Goal: Task Accomplishment & Management: Complete application form

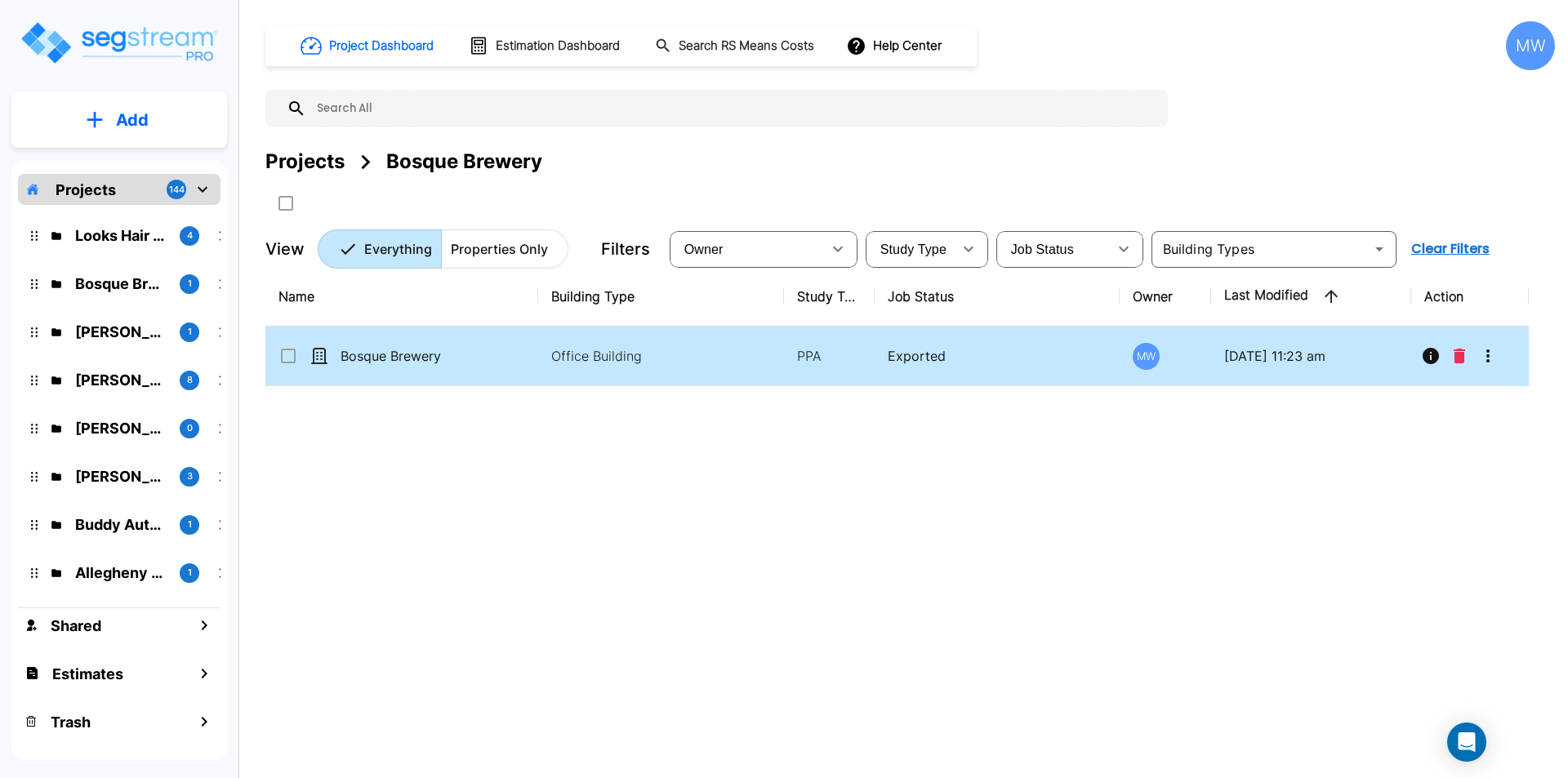
click at [423, 342] on td "Bosque Brewery" at bounding box center [402, 356] width 273 height 60
click at [424, 342] on td "Bosque Brewery" at bounding box center [402, 356] width 273 height 60
checkbox input "true"
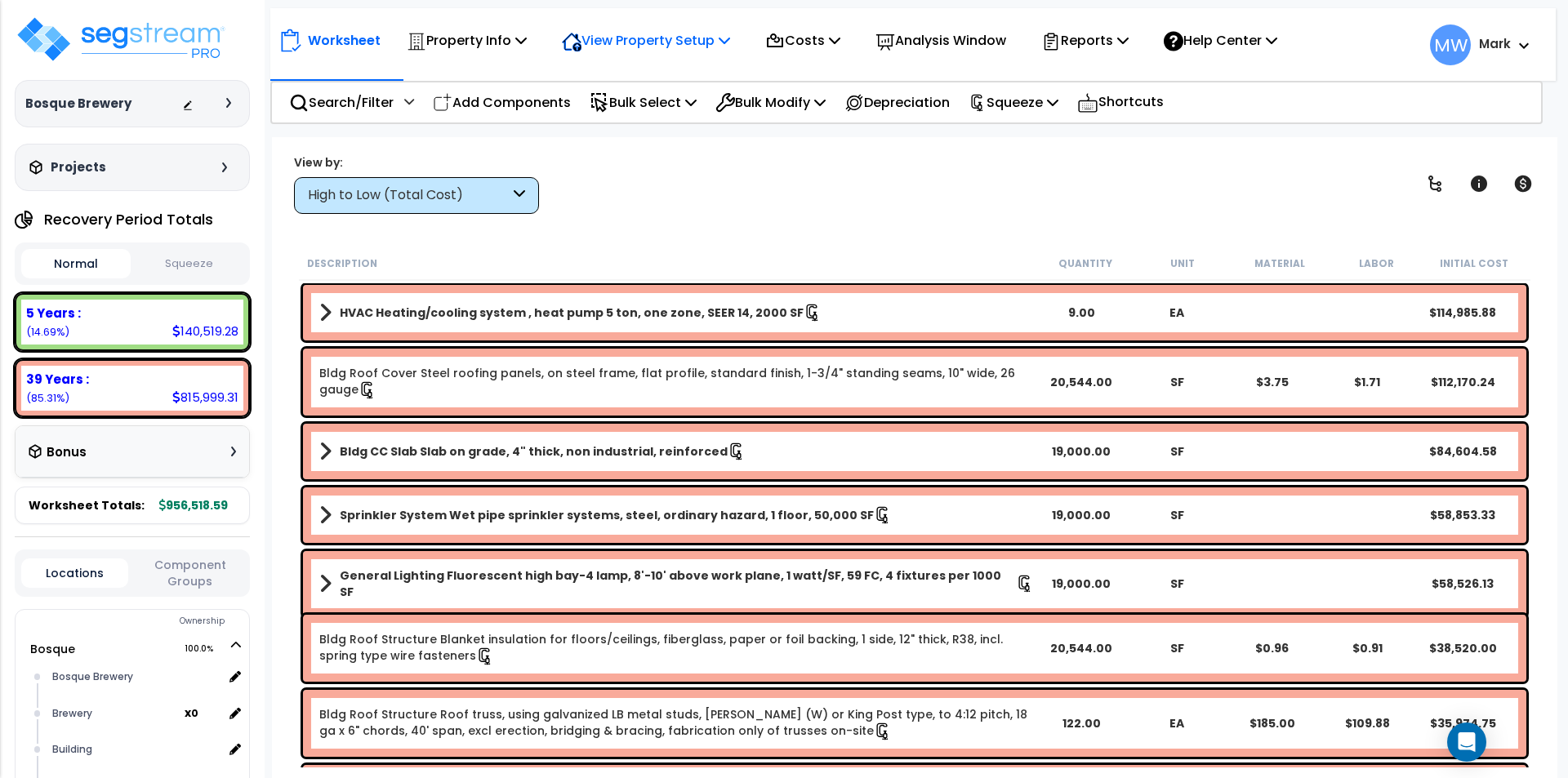
click at [581, 35] on icon at bounding box center [571, 41] width 19 height 17
click at [508, 37] on p "Property Info" at bounding box center [467, 40] width 120 height 22
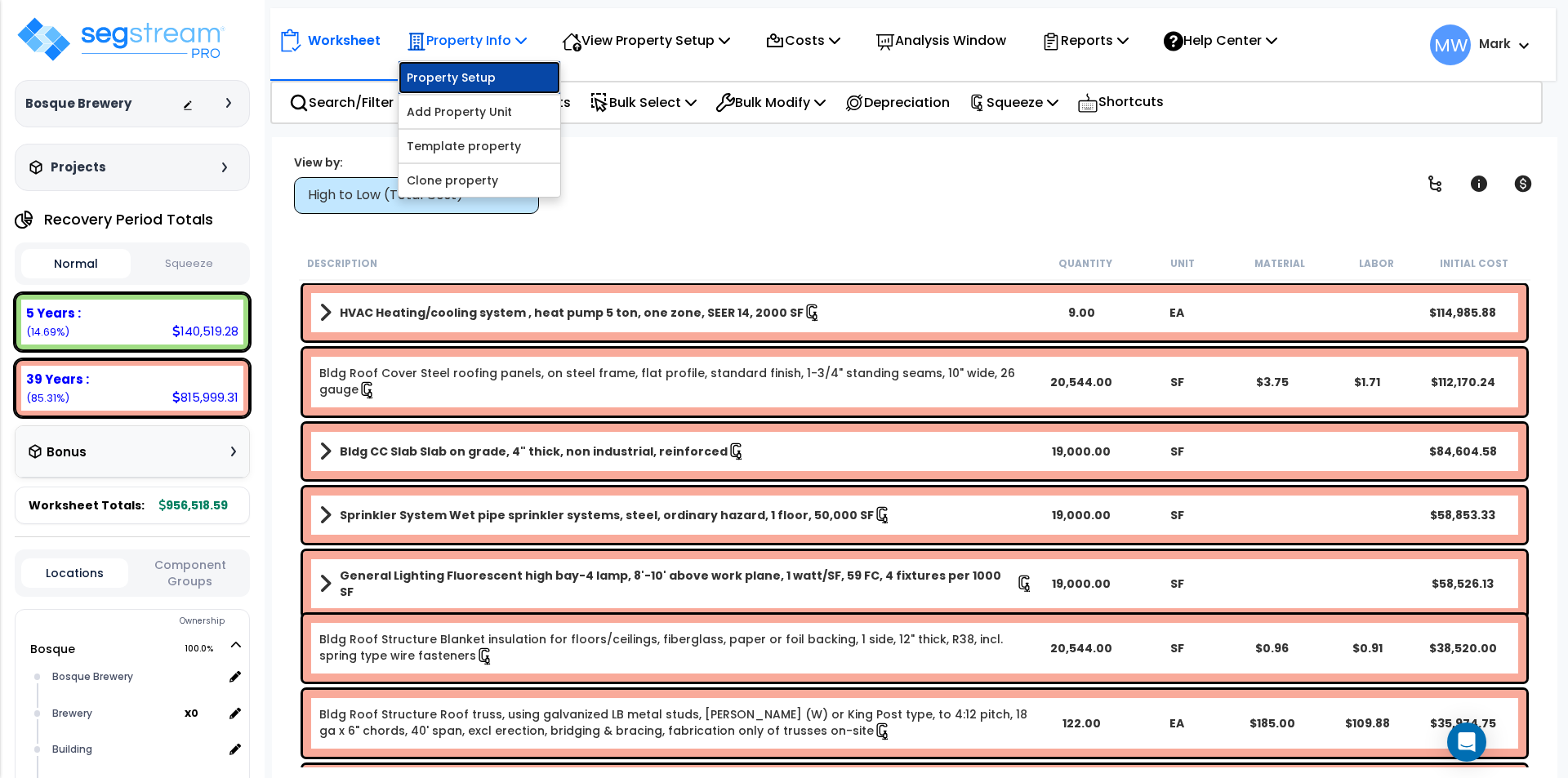
click at [495, 68] on link "Property Setup" at bounding box center [479, 77] width 162 height 32
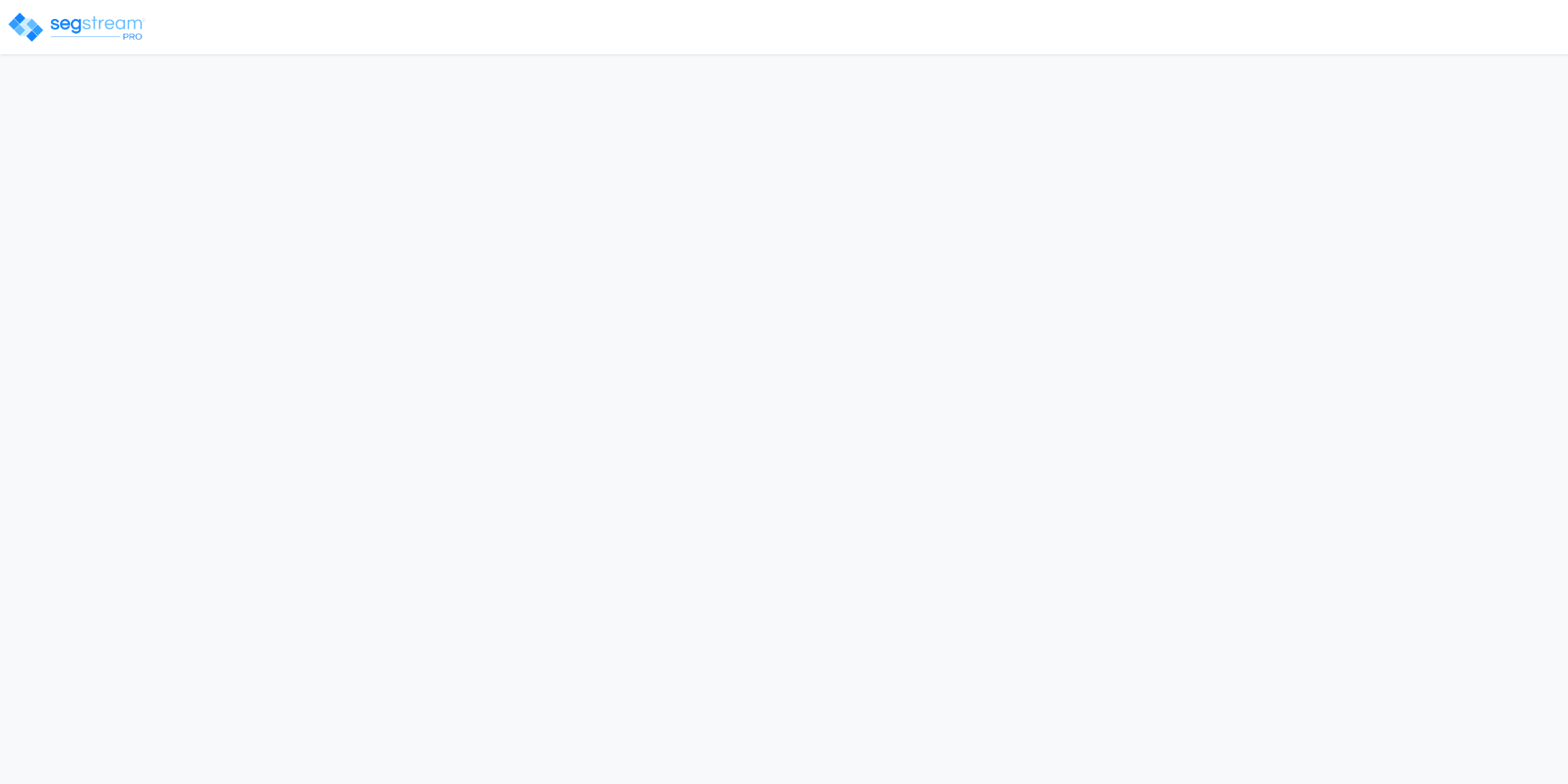
select select "2024"
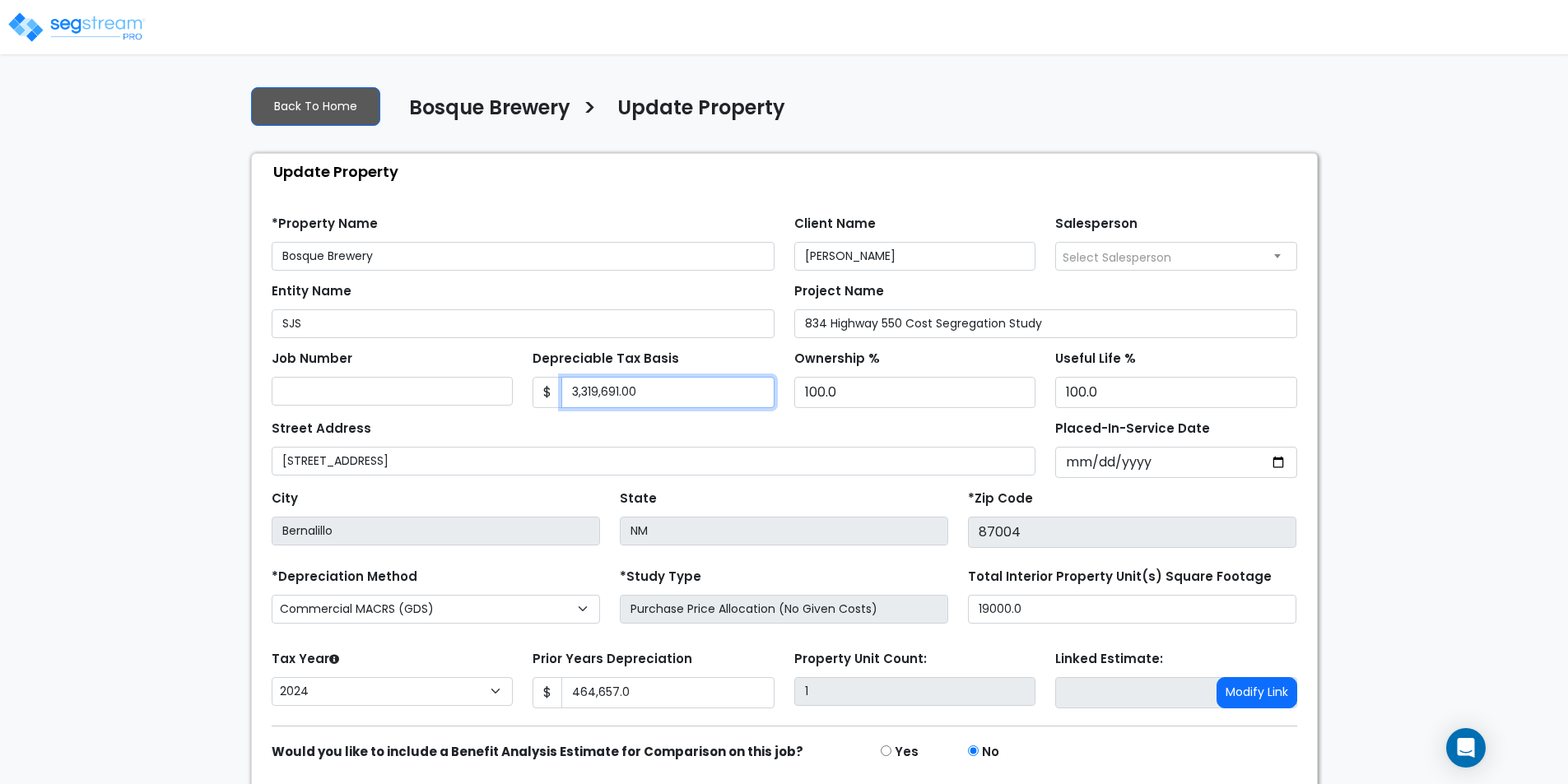
drag, startPoint x: 672, startPoint y: 395, endPoint x: 280, endPoint y: 472, distance: 399.5
click at [280, 472] on form "*Property Name Bosque Brewery Client Name Gita Singh Salesperson" at bounding box center [784, 516] width 1025 height 626
type input "596,527"
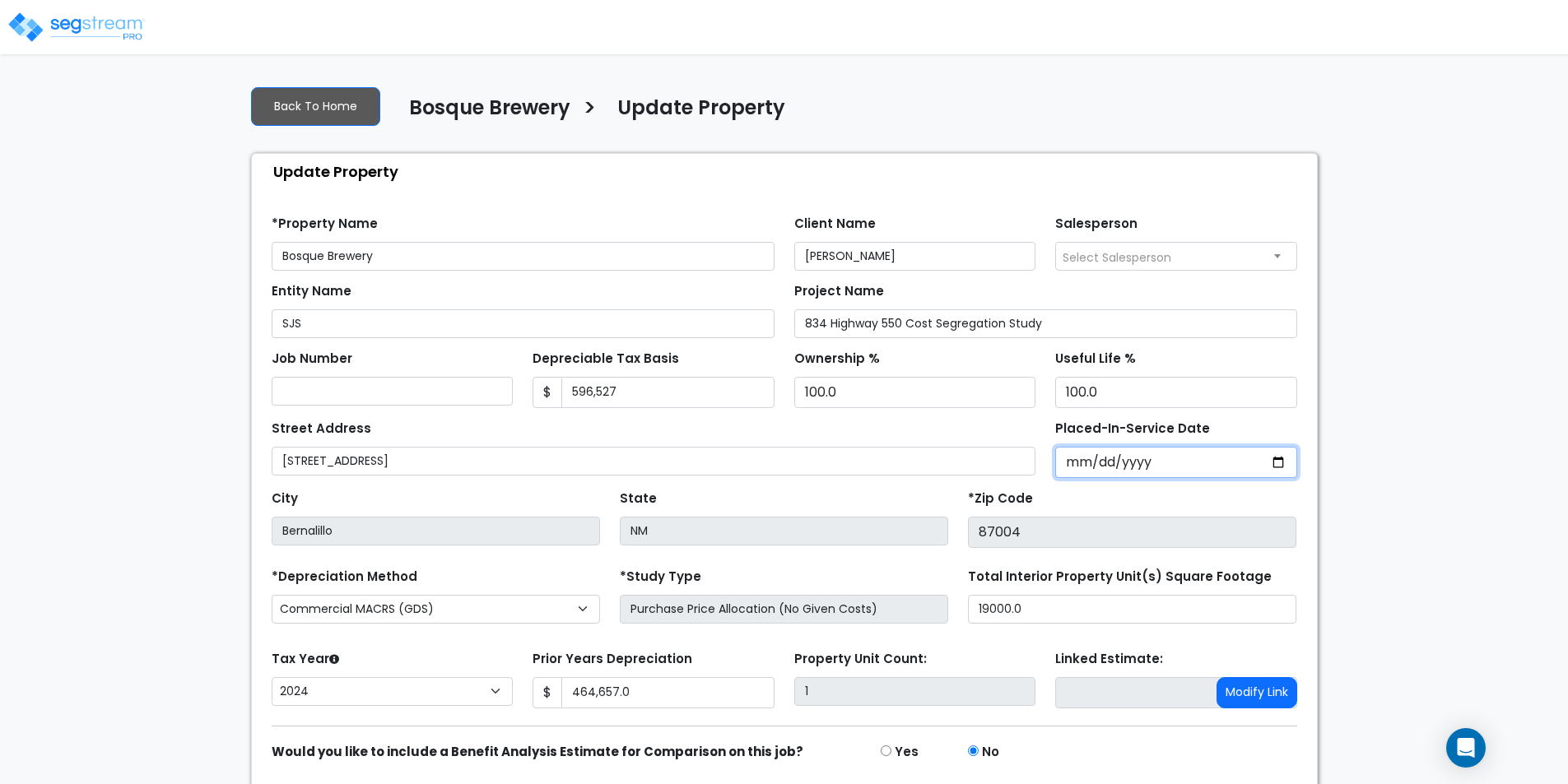
click at [1278, 462] on input "2018-07-10" at bounding box center [1176, 463] width 242 height 32
type input "2014-05-07"
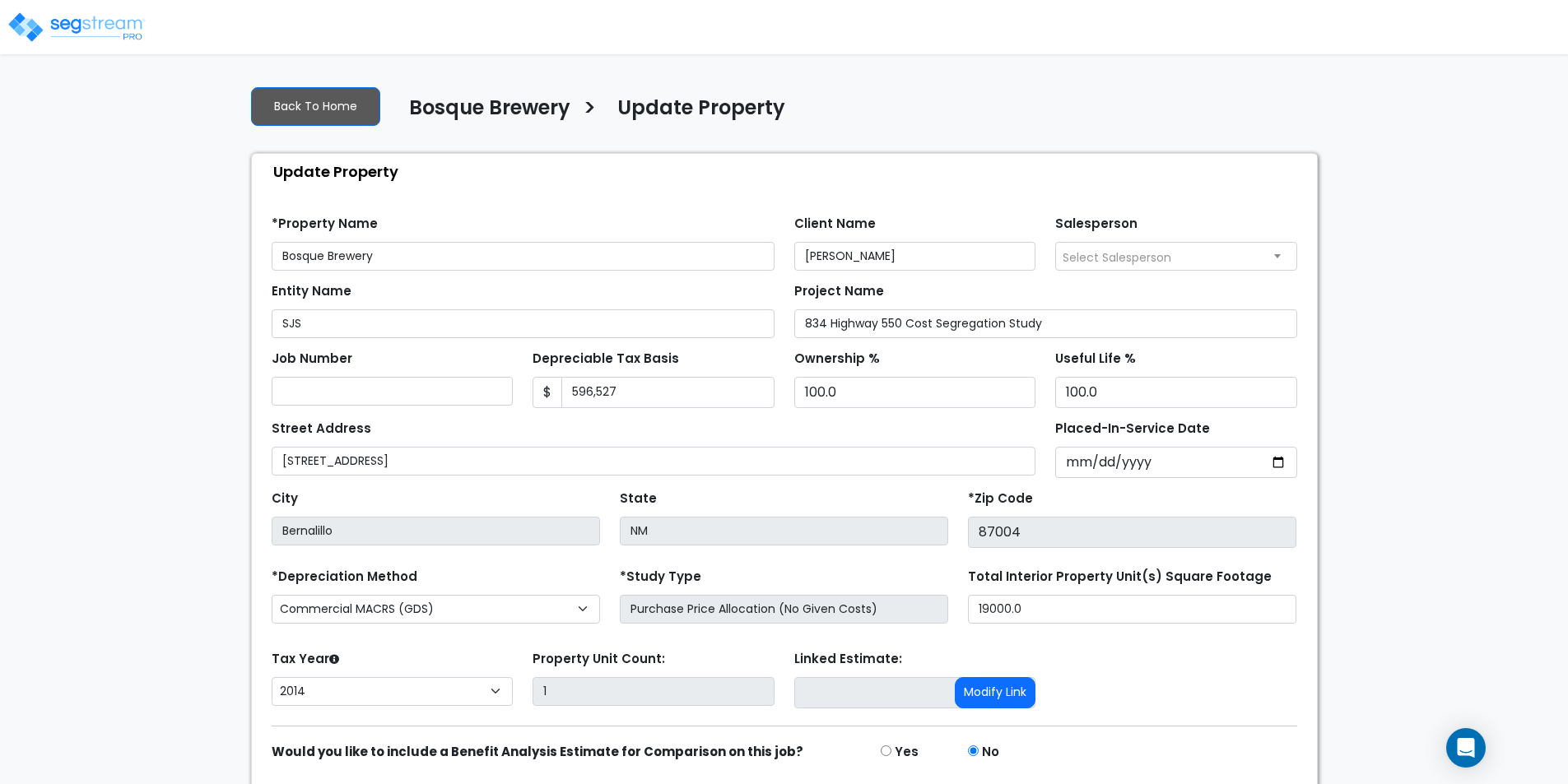
click at [1088, 644] on form "*Property Name Bosque Brewery Client Name Gita Singh Salesperson" at bounding box center [784, 516] width 1025 height 626
click at [415, 675] on div "Tax Year Please Enter The Placed In Service Date First. 2026 2025 2024 2023 202…" at bounding box center [392, 679] width 262 height 66
click at [329, 656] on icon at bounding box center [334, 660] width 10 height 10
click at [329, 677] on select "2026 2025 2024 2023 2022 2021 2020 2019 2018 2017 2016 2015 2014" at bounding box center [392, 691] width 242 height 29
click at [406, 647] on div "Tax Year Please Enter The Placed In Service Date First. 2026 2025 2024 2023 202…" at bounding box center [392, 679] width 262 height 66
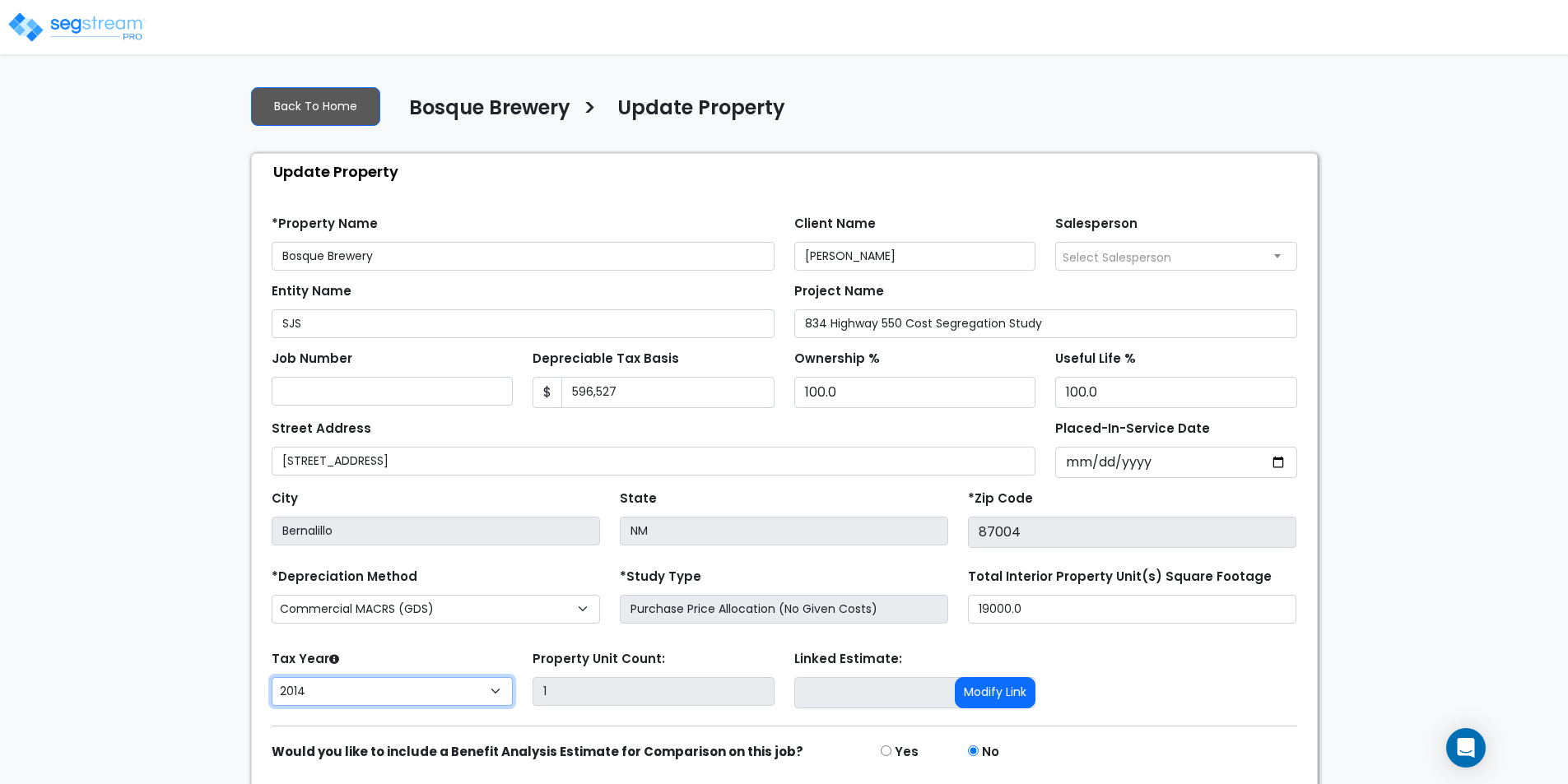
click at [441, 689] on select "2026 2025 2024 2023 2022 2021 2020 2019 2018 2017 2016 2015 2014" at bounding box center [392, 691] width 242 height 29
click at [272, 677] on select "2026 2025 2024 2023 2022 2021 2020 2019 2018 2017 2016 2015 2014" at bounding box center [392, 691] width 242 height 29
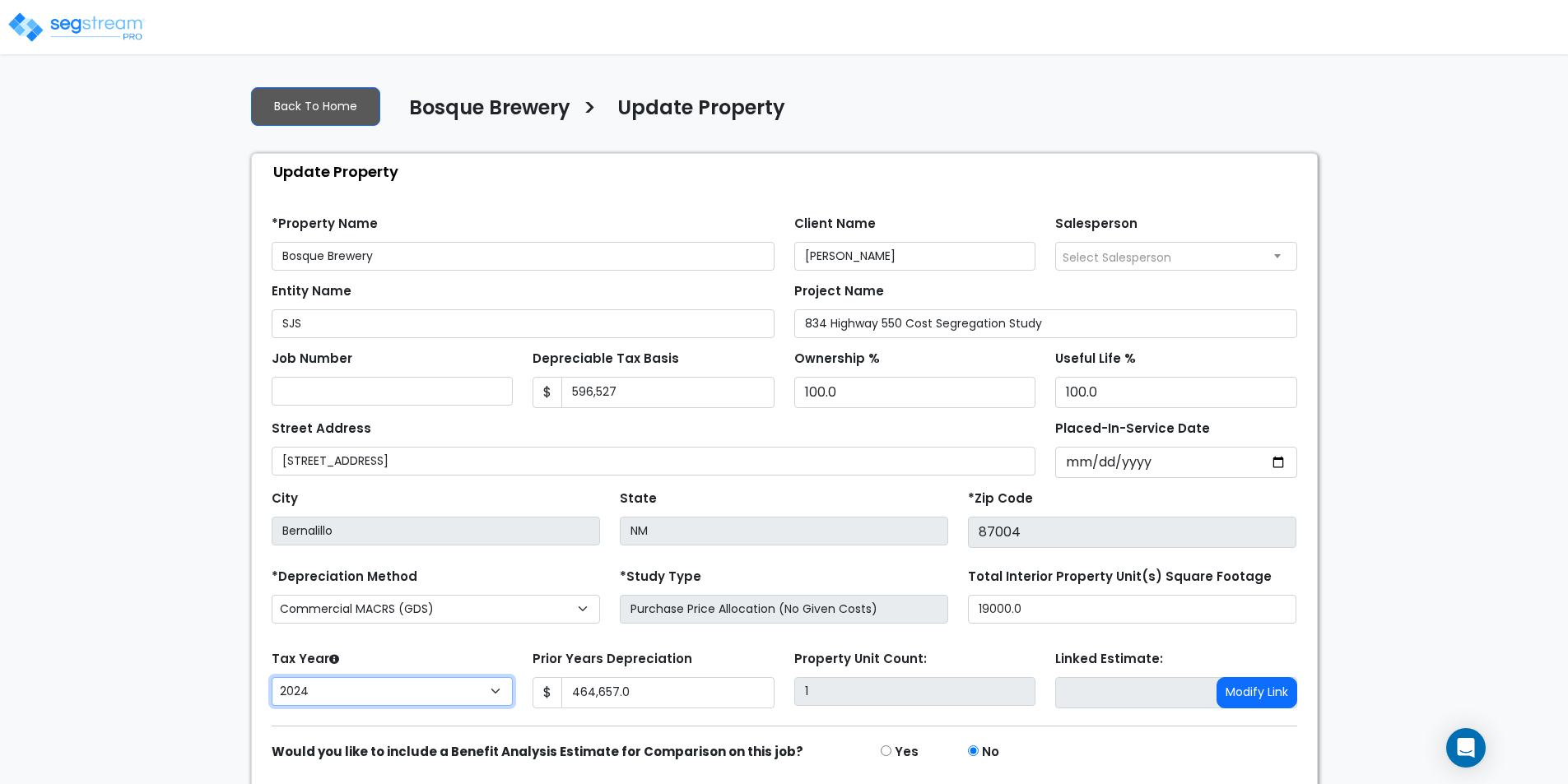
click at [435, 694] on select "2026 2025 2024 2023 2022 2021 2020 2019 2018 2017 2016 2015 2014" at bounding box center [392, 691] width 242 height 29
click at [272, 677] on select "2026 2025 2024 2023 2022 2021 2020 2019 2018 2017 2016 2015 2014" at bounding box center [392, 691] width 242 height 29
click at [426, 684] on select "2026 2025 2024 2023 2022 2021 2020 2019 2018 2017 2016 2015 2014" at bounding box center [392, 691] width 242 height 29
click at [272, 677] on select "2026 2025 2024 2023 2022 2021 2020 2019 2018 2017 2016 2015 2014" at bounding box center [392, 691] width 242 height 29
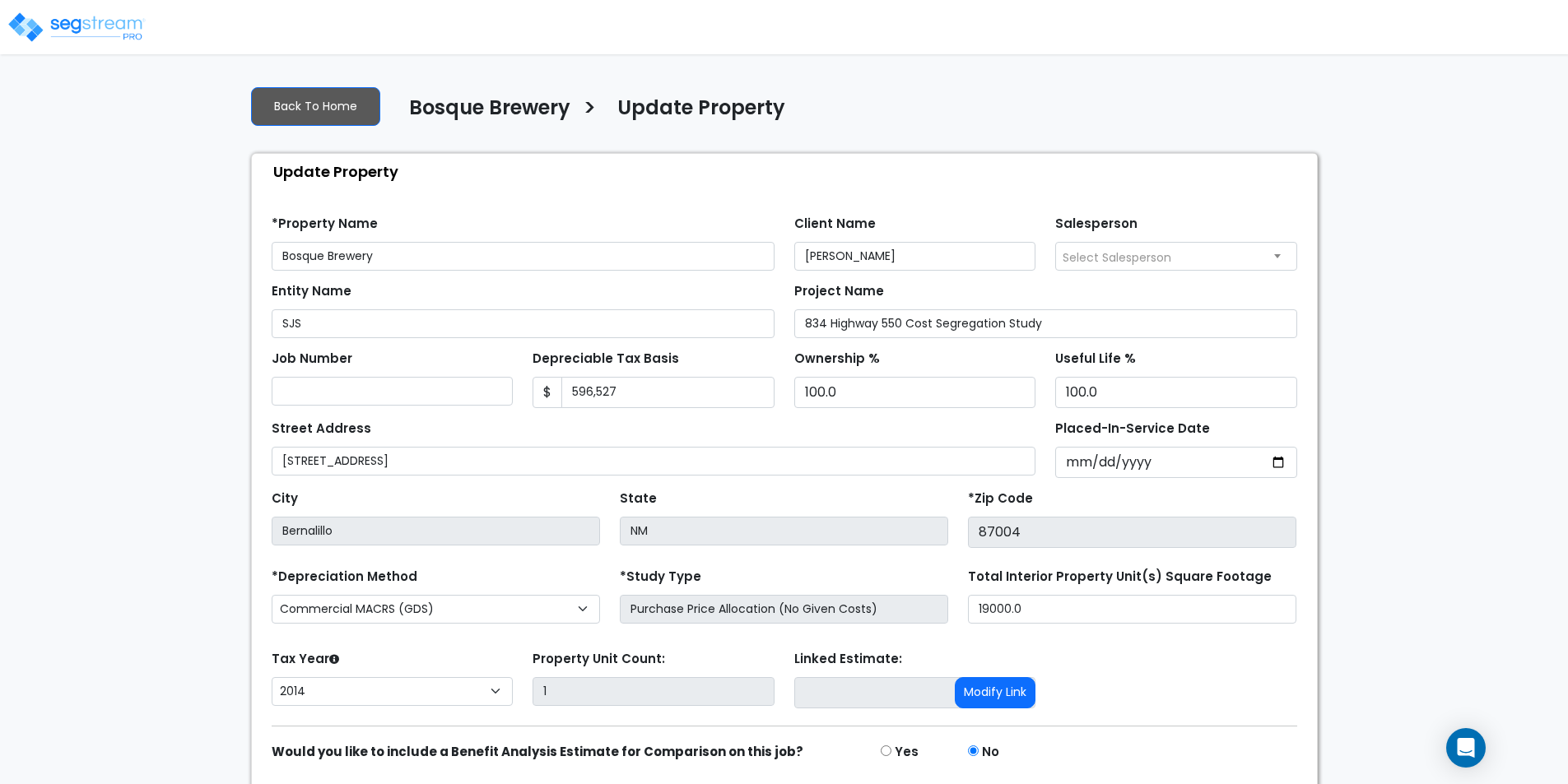
click at [537, 651] on label "Property Unit Count:" at bounding box center [599, 659] width 132 height 19
click at [426, 681] on select "2026 2025 2024 2023 2022 2021 2020 2019 2018 2017 2016 2015 2014" at bounding box center [392, 691] width 242 height 29
select select "2024"
click at [272, 677] on select "2026 2025 2024 2023 2022 2021 2020 2019 2018 2017 2016 2015 2014" at bounding box center [392, 691] width 242 height 29
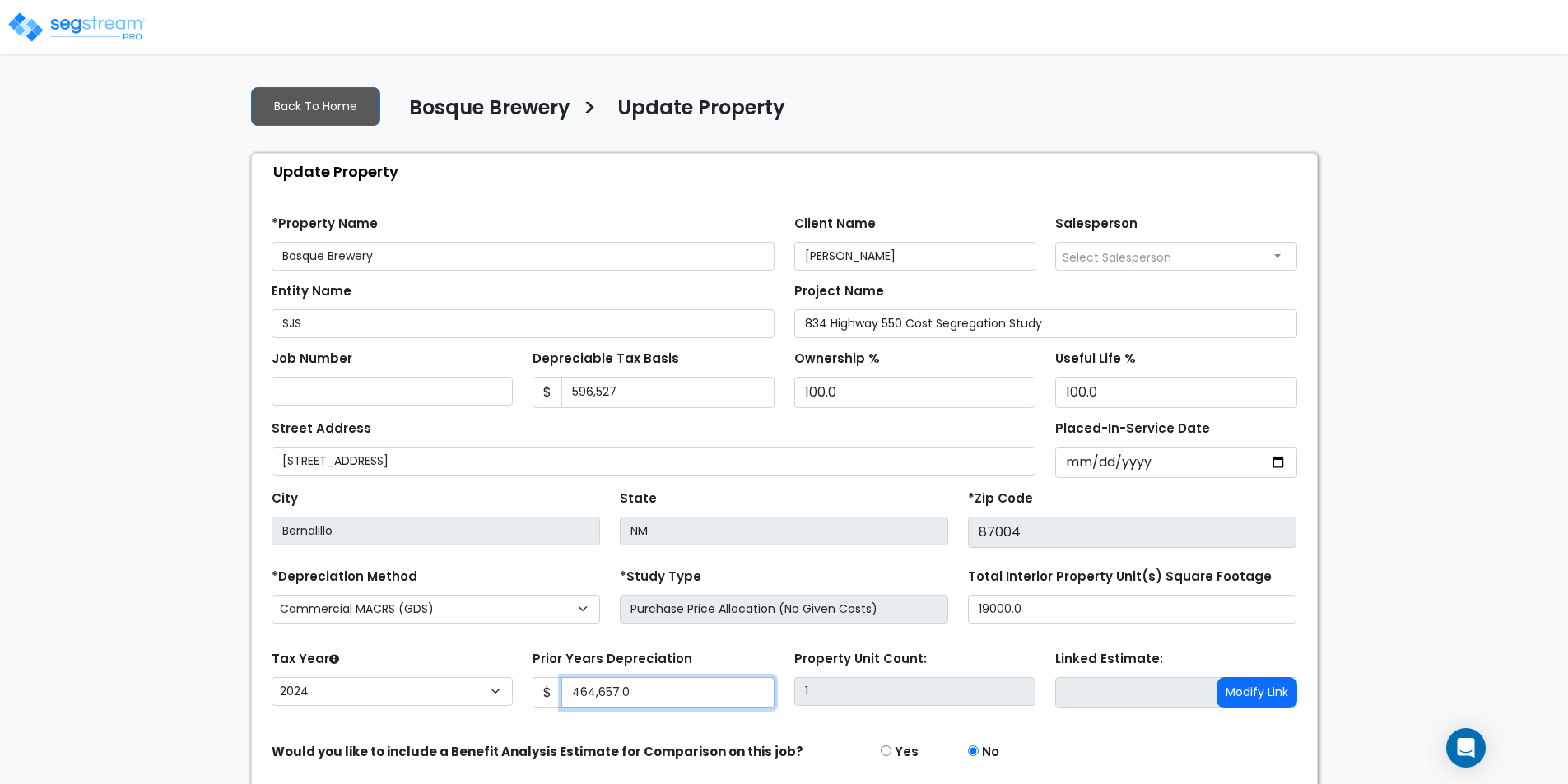
drag, startPoint x: 706, startPoint y: 691, endPoint x: 317, endPoint y: 708, distance: 389.4
click at [317, 708] on div "Tax Year Please Enter The Placed In Service Date First. 2026 2025 2024 2023 202…" at bounding box center [784, 679] width 1045 height 66
click at [195, 440] on div "We are Building your Property. So please grab a coffee and let us do the heavy …" at bounding box center [784, 457] width 1568 height 770
drag, startPoint x: 655, startPoint y: 694, endPoint x: 425, endPoint y: 694, distance: 230.0
click at [425, 694] on div "Tax Year Please Enter The Placed In Service Date First. 2026 2025 2024 2023 202…" at bounding box center [784, 679] width 1045 height 66
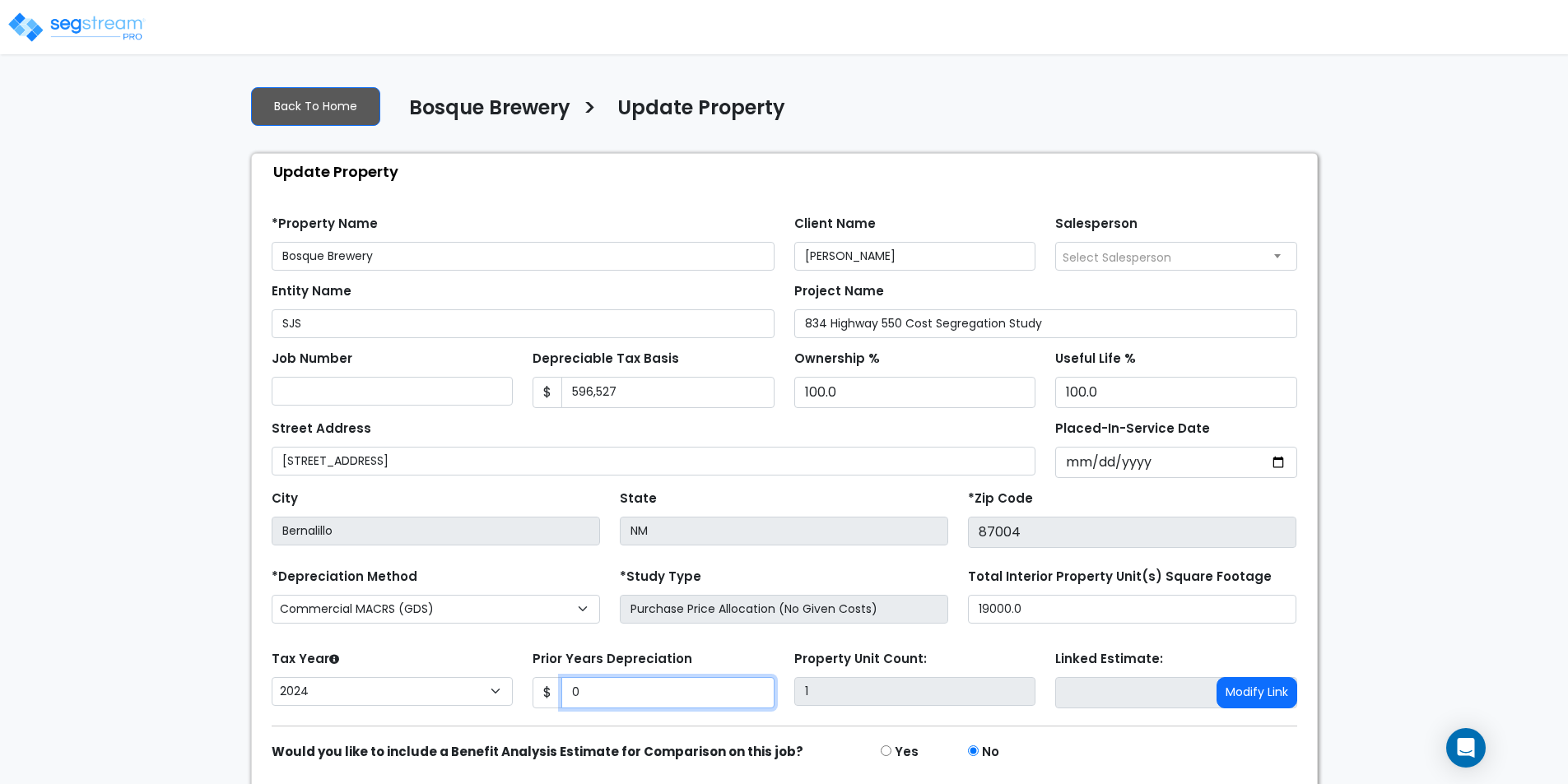
type input "0"
click at [542, 639] on form "*Property Name Bosque Brewery Client Name Gita Singh Salesperson" at bounding box center [784, 516] width 1025 height 626
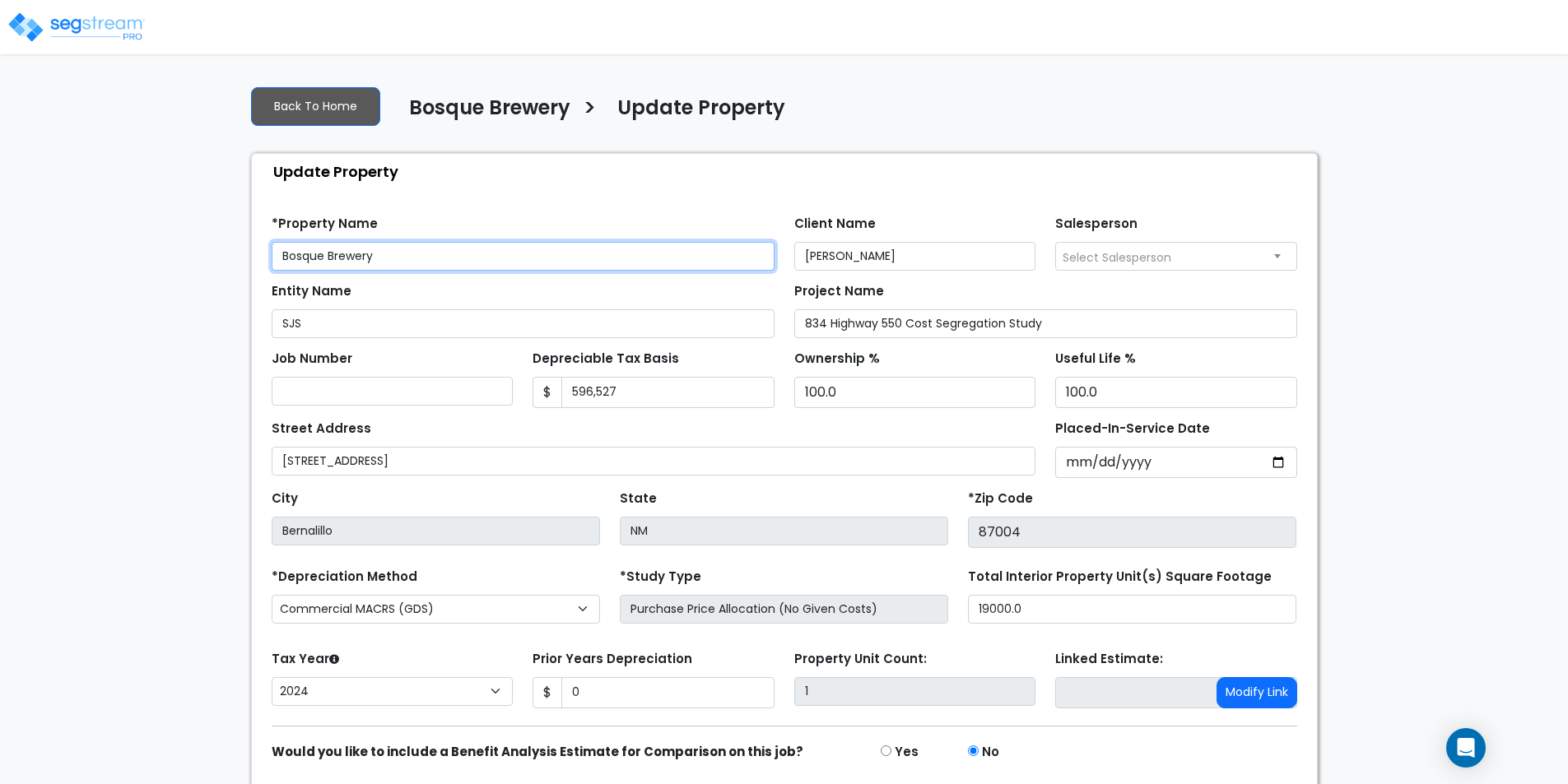
click at [408, 259] on input "Bosque Brewery" at bounding box center [523, 256] width 503 height 29
type input "Bosque Brewery"
click at [592, 188] on div "Update Property" at bounding box center [788, 172] width 1057 height 36
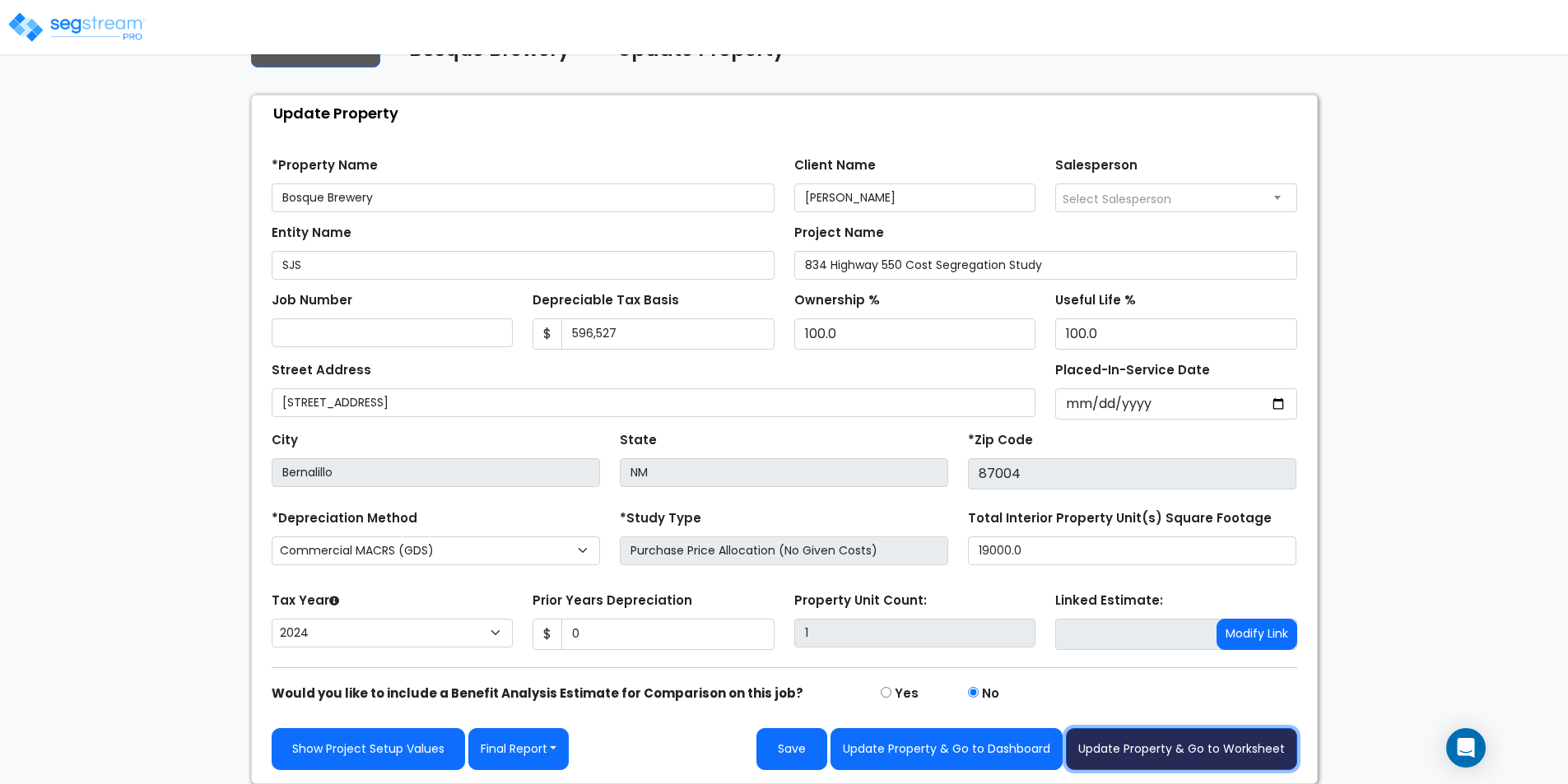
click at [1139, 746] on button "Update Property & Go to Worksheet" at bounding box center [1181, 749] width 231 height 42
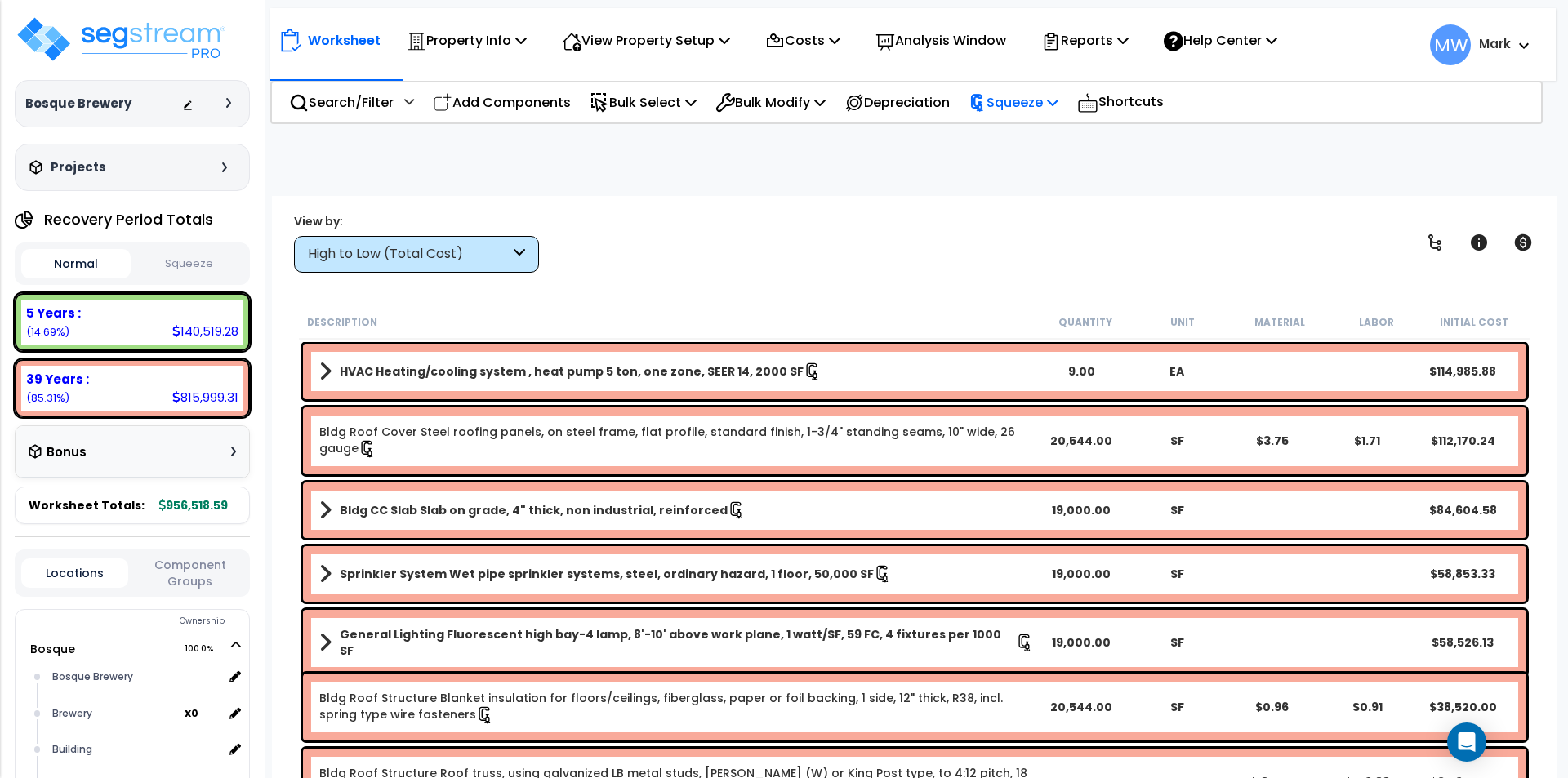
click at [1043, 98] on p "Squeeze" at bounding box center [1014, 102] width 90 height 22
click at [1039, 130] on link "Re-squeeze" at bounding box center [1041, 138] width 162 height 32
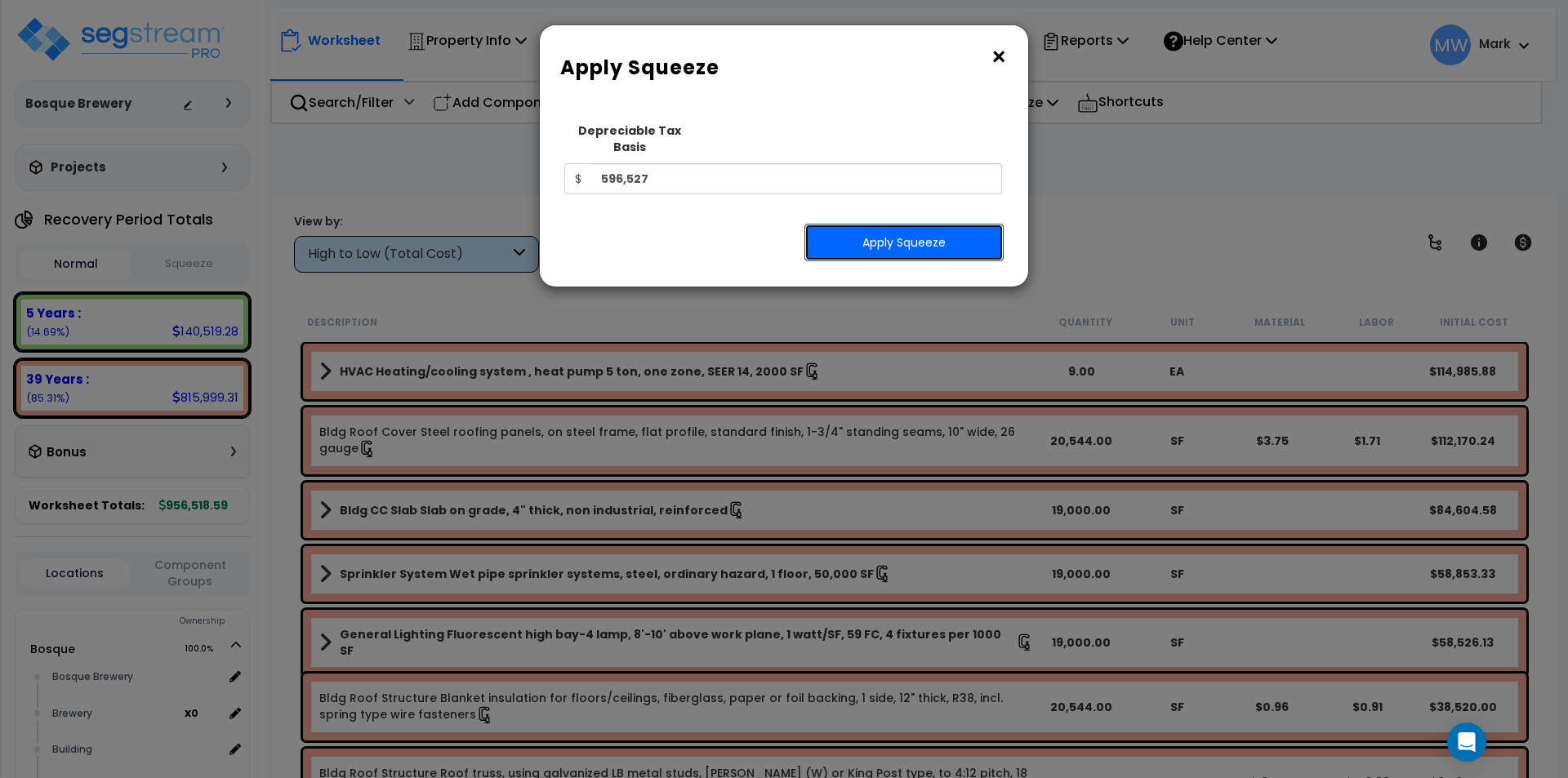
click at [890, 229] on button "Apply Squeeze" at bounding box center [904, 242] width 199 height 37
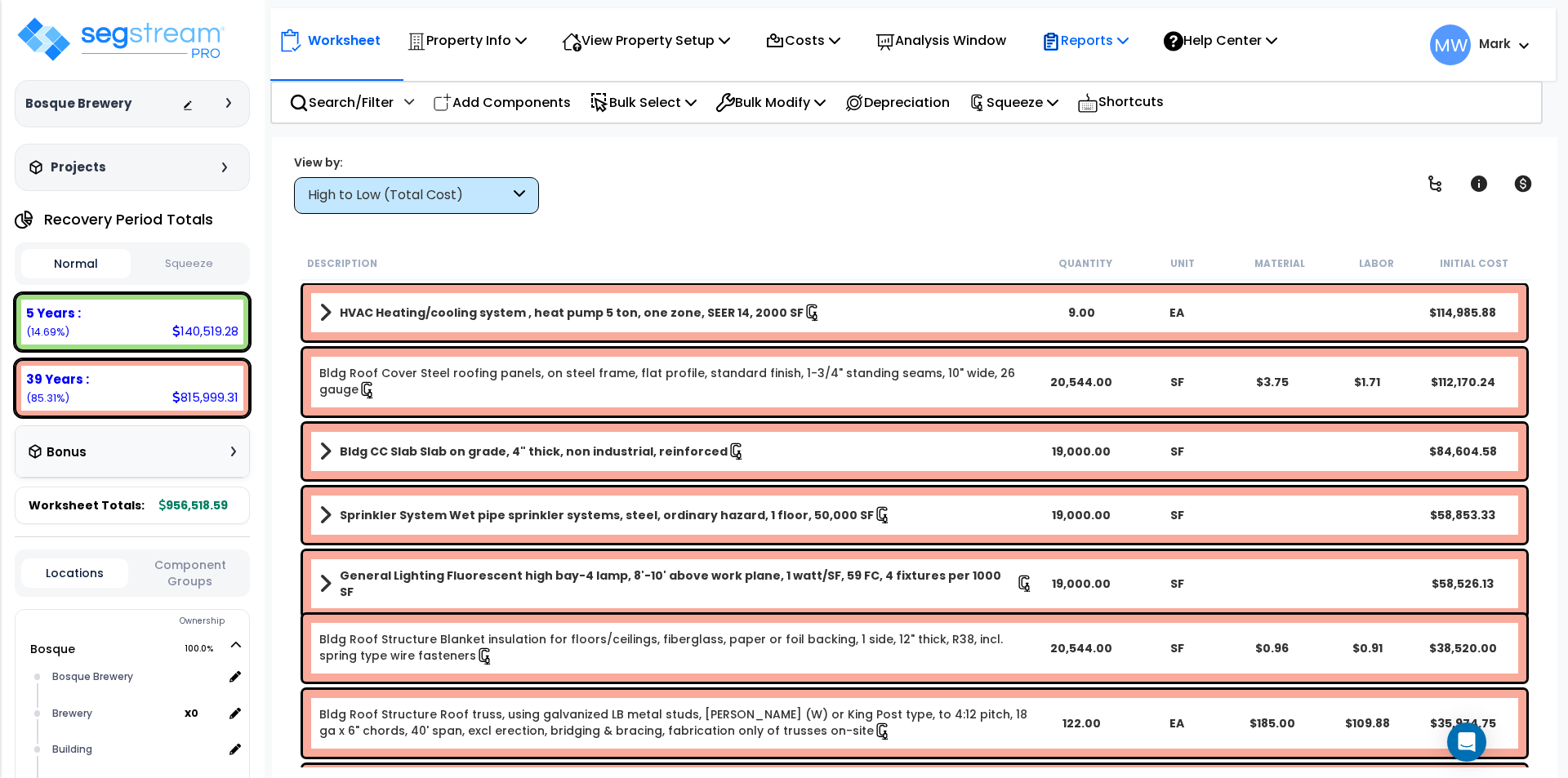
click at [1114, 31] on p "Reports" at bounding box center [1084, 40] width 87 height 22
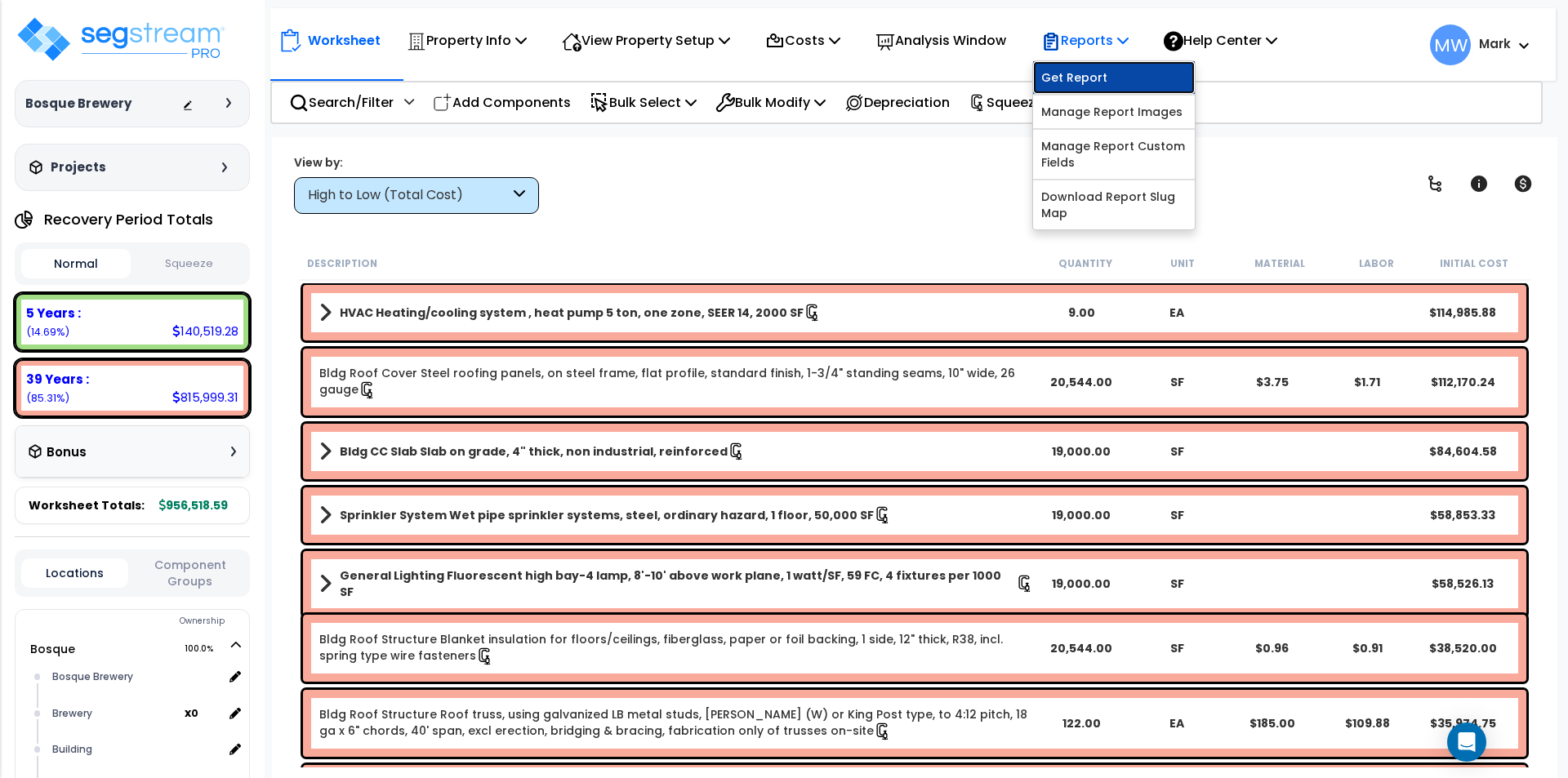
click at [1124, 70] on link "Get Report" at bounding box center [1114, 77] width 162 height 32
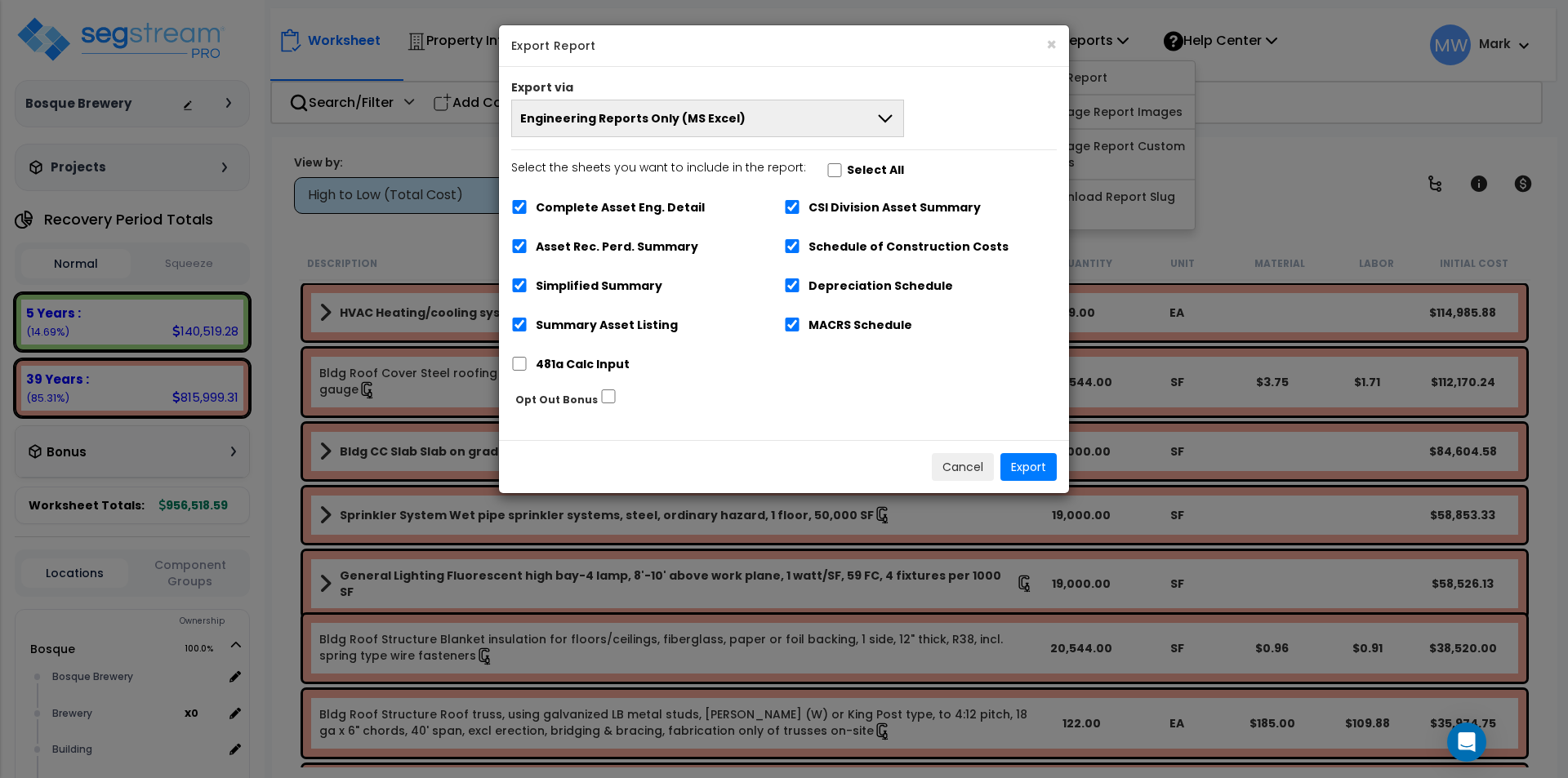
click at [829, 115] on button "Engineering Reports Only (MS Excel)" at bounding box center [707, 119] width 392 height 37
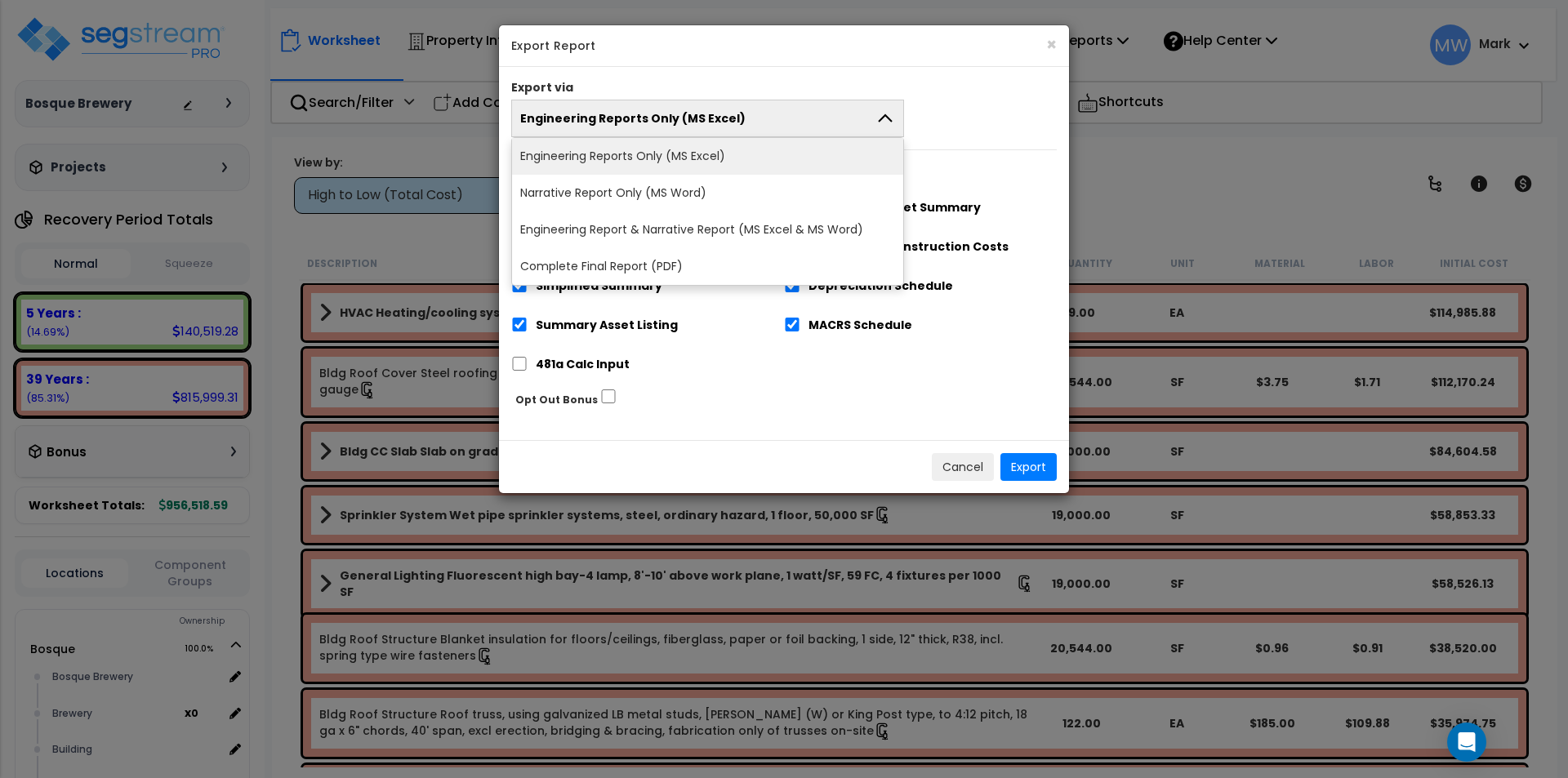
click at [824, 227] on li "Engineering Report & Narrative Report (MS Excel & MS Word)" at bounding box center [707, 230] width 392 height 36
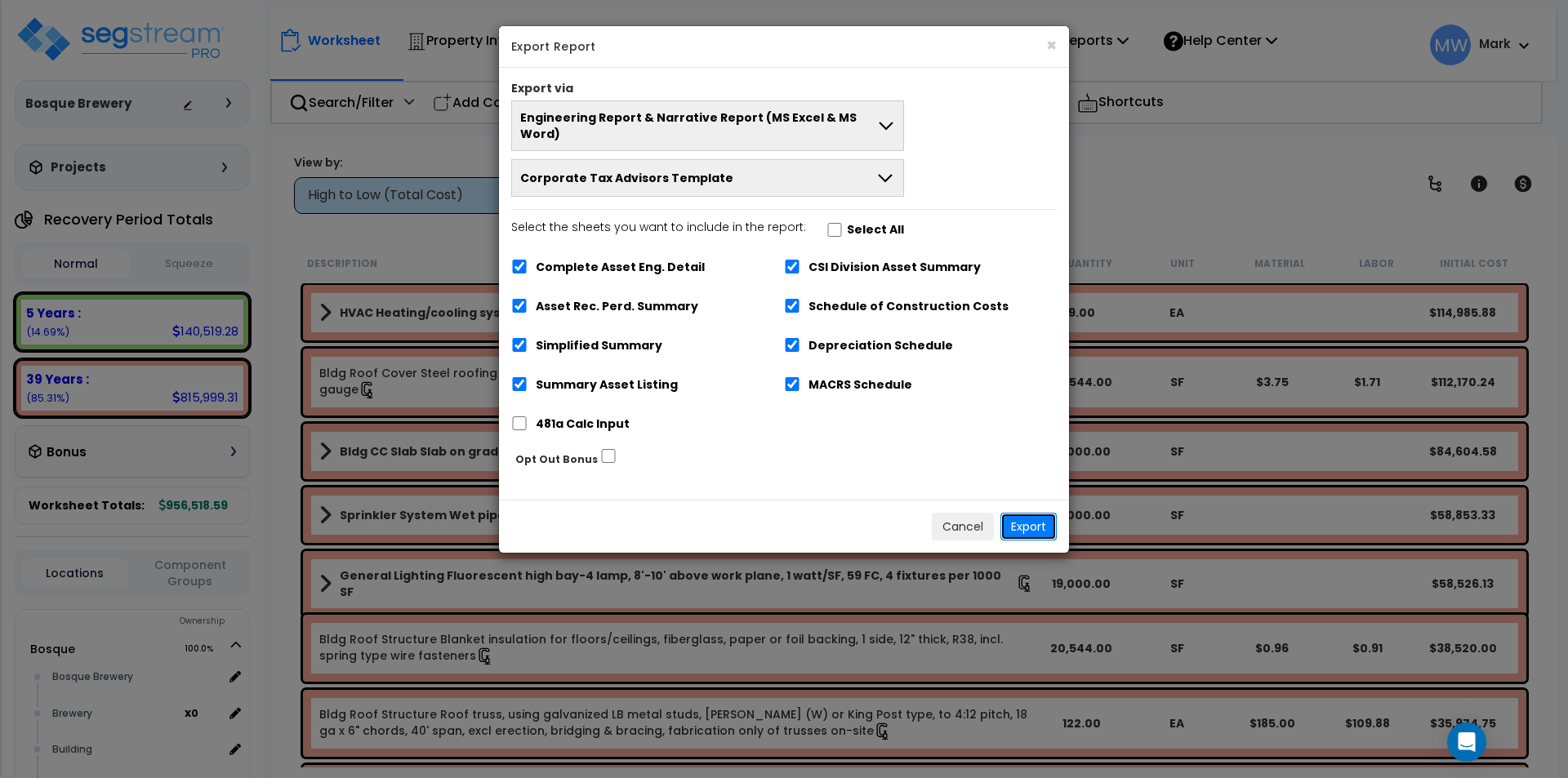
click at [1036, 517] on button "Export" at bounding box center [1028, 527] width 56 height 27
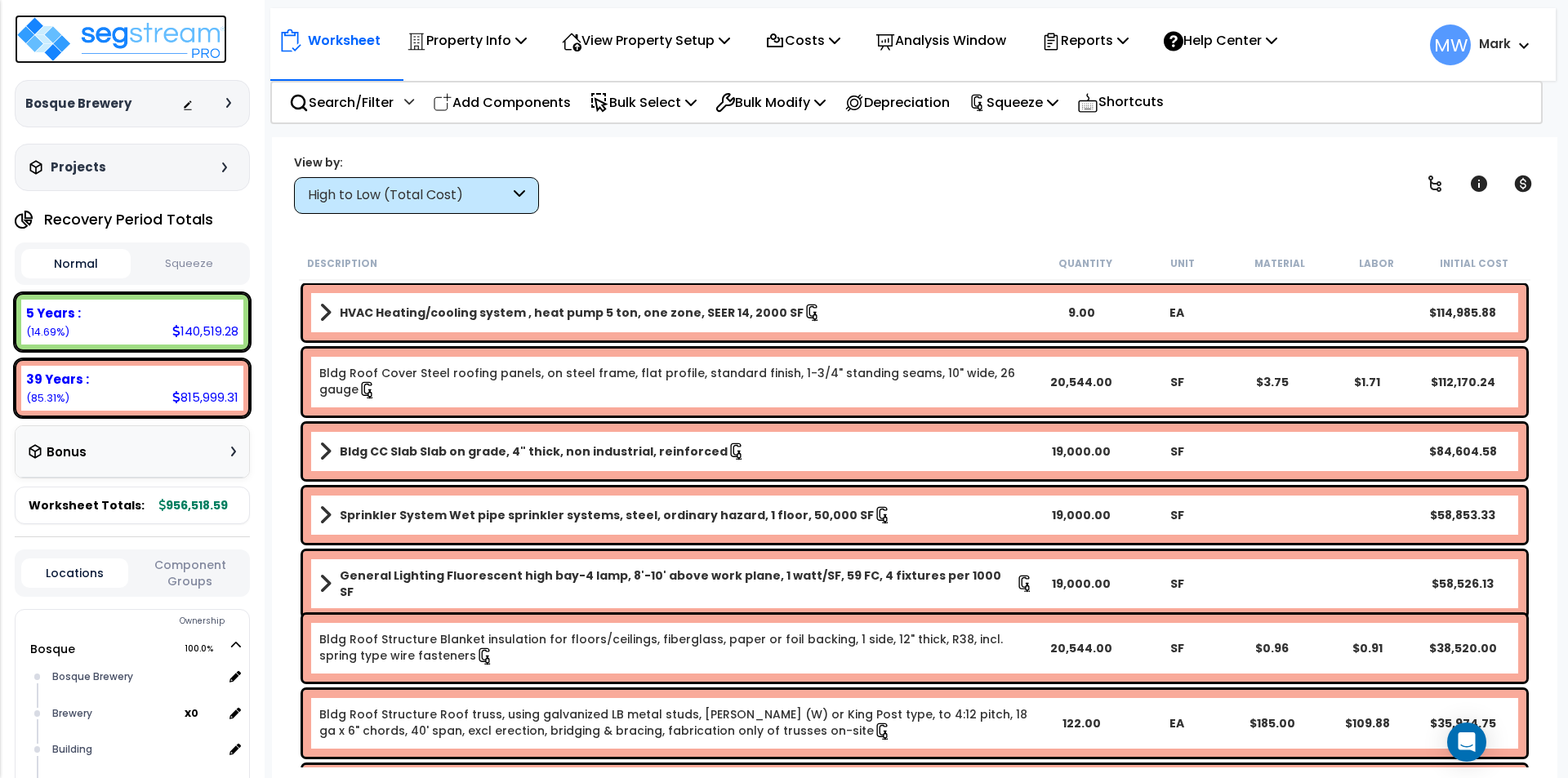
click at [117, 36] on img at bounding box center [121, 39] width 212 height 49
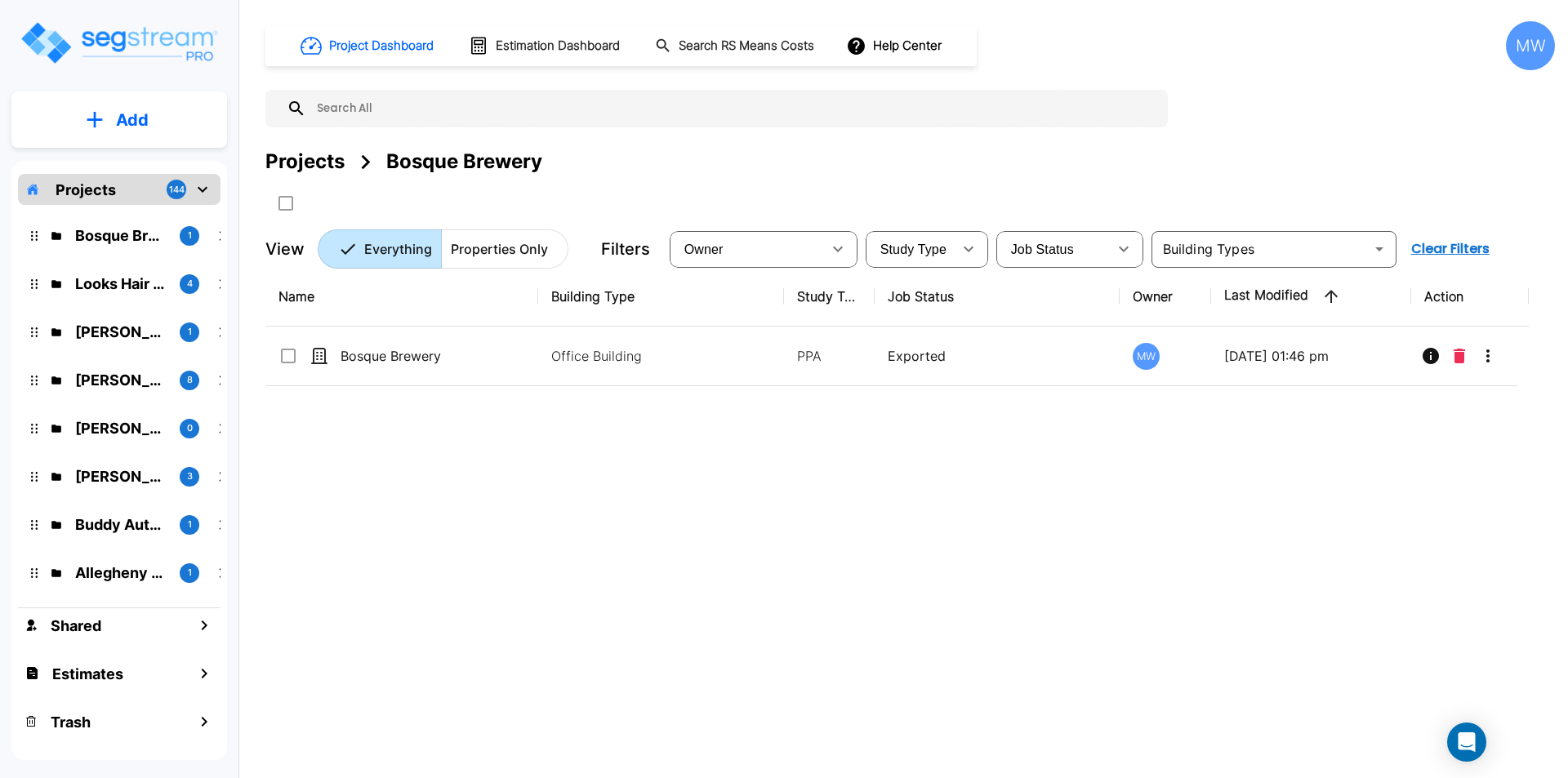
click at [124, 108] on p "Add" at bounding box center [131, 120] width 32 height 25
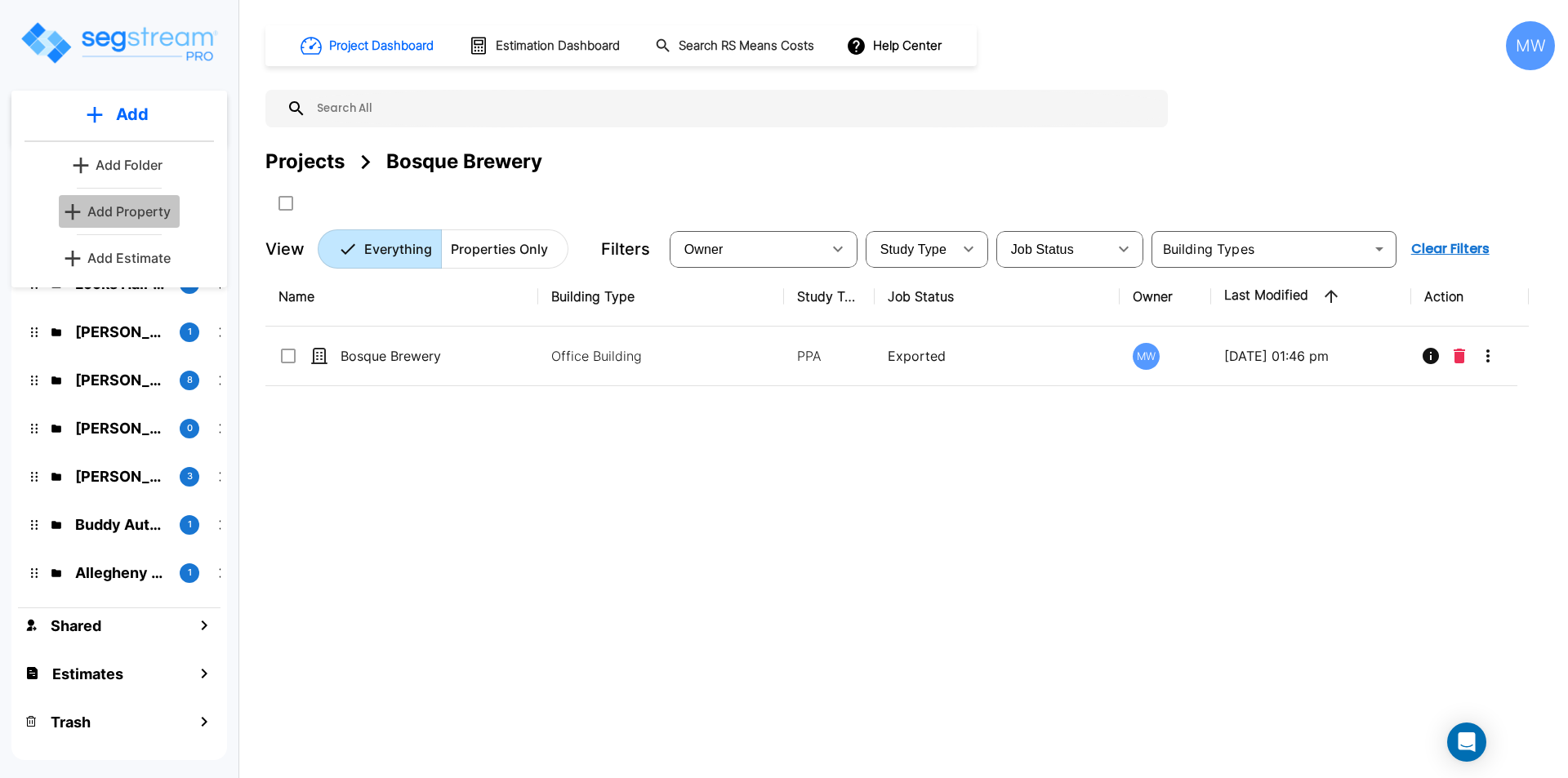
click at [151, 211] on p "Add Property" at bounding box center [129, 212] width 83 height 20
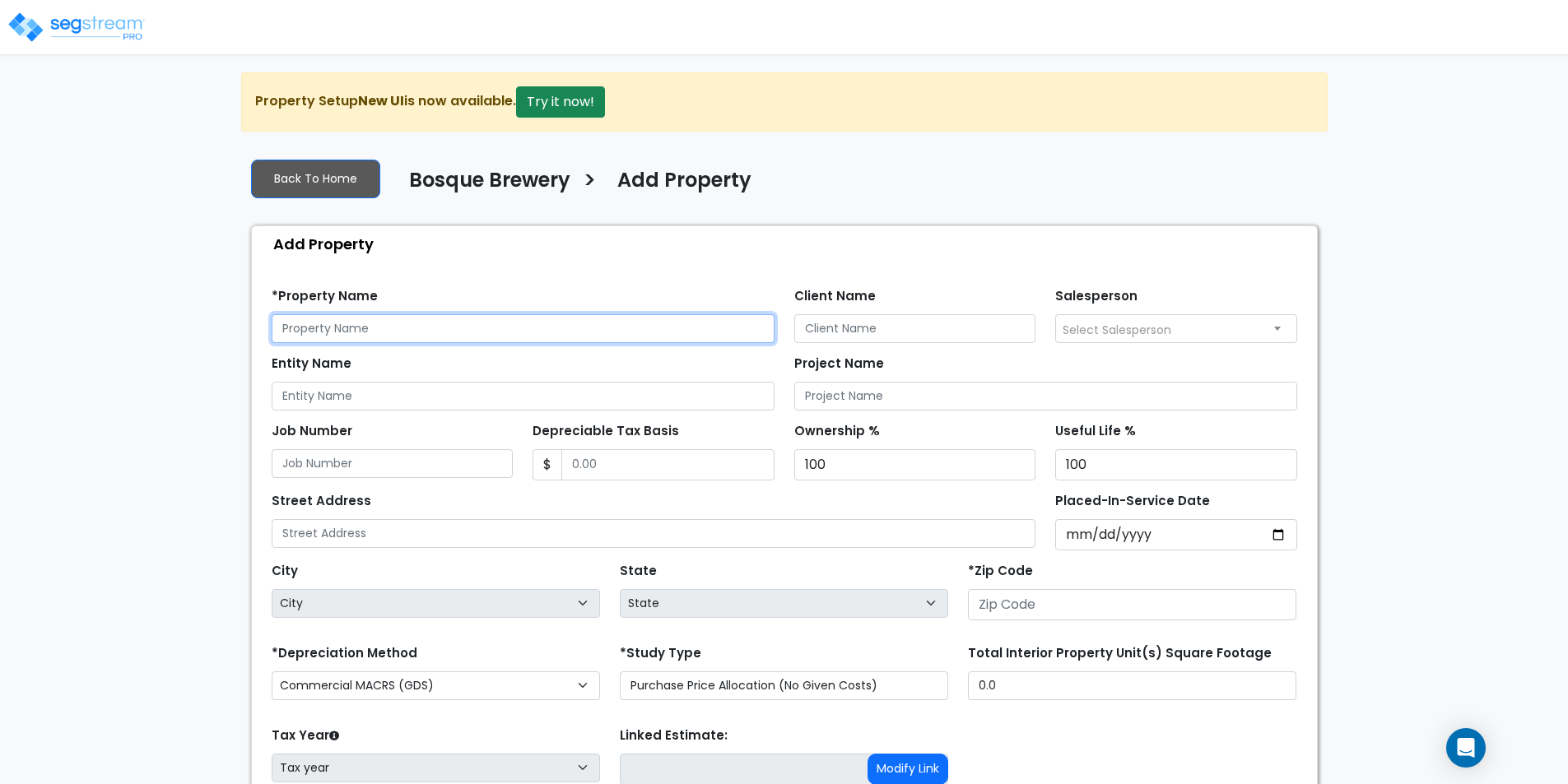
click at [493, 326] on input "text" at bounding box center [523, 328] width 503 height 29
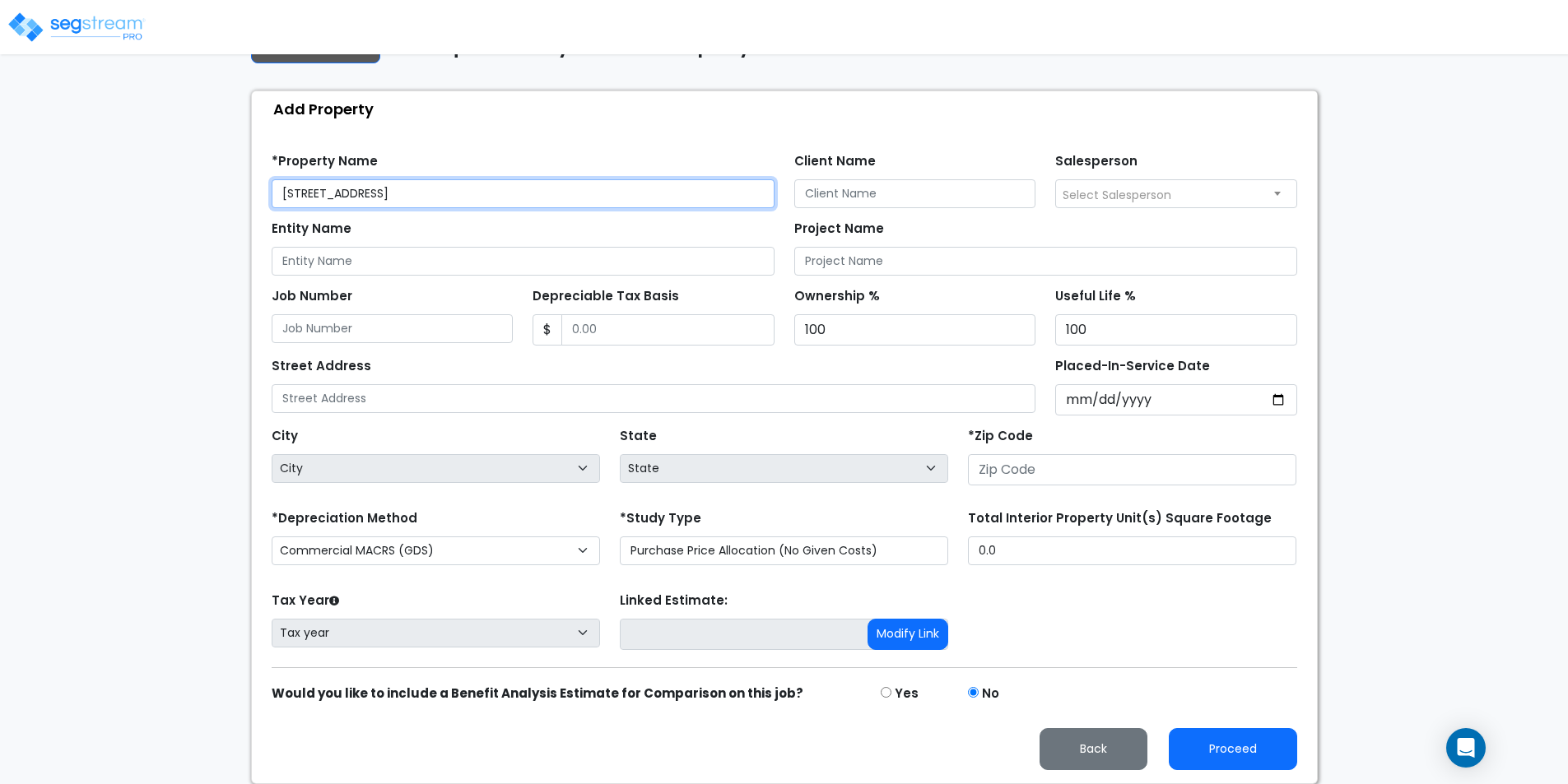
type input "[STREET_ADDRESS]"
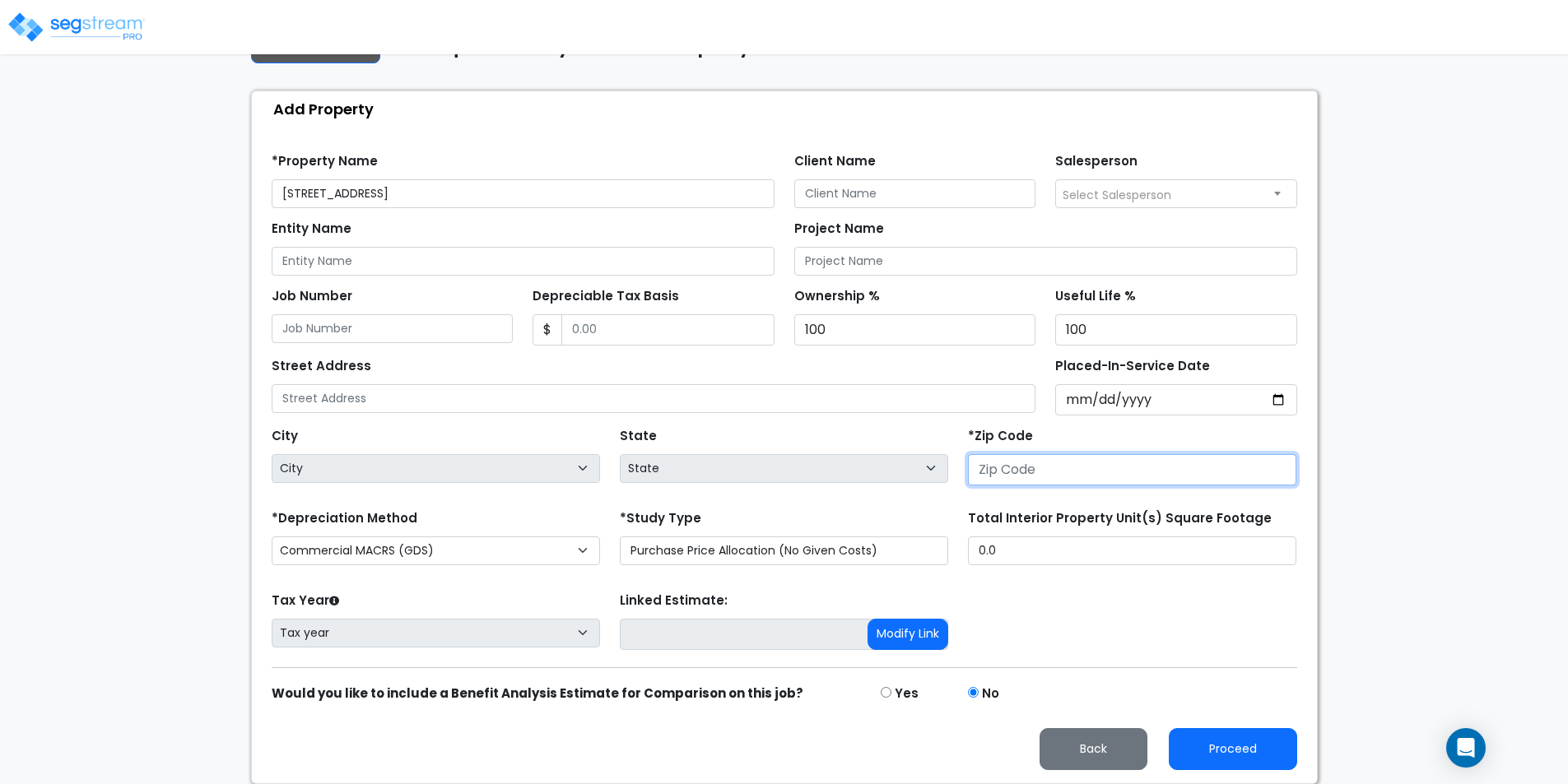
click at [1039, 469] on input "number" at bounding box center [1132, 471] width 328 height 32
type input "87"
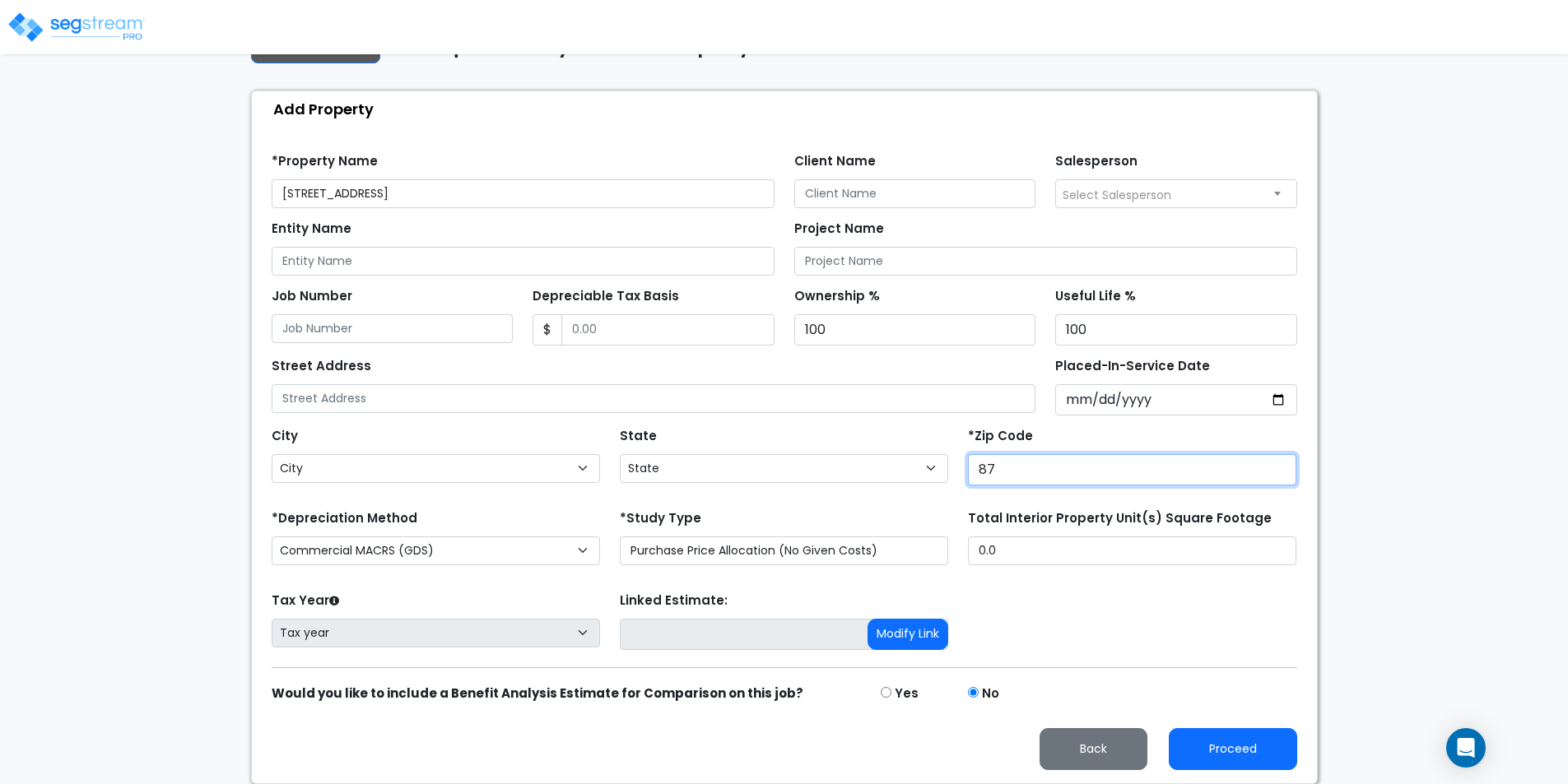
select select "NM"
type input "87109"
click at [976, 427] on label "*Zip Code" at bounding box center [1001, 436] width 65 height 19
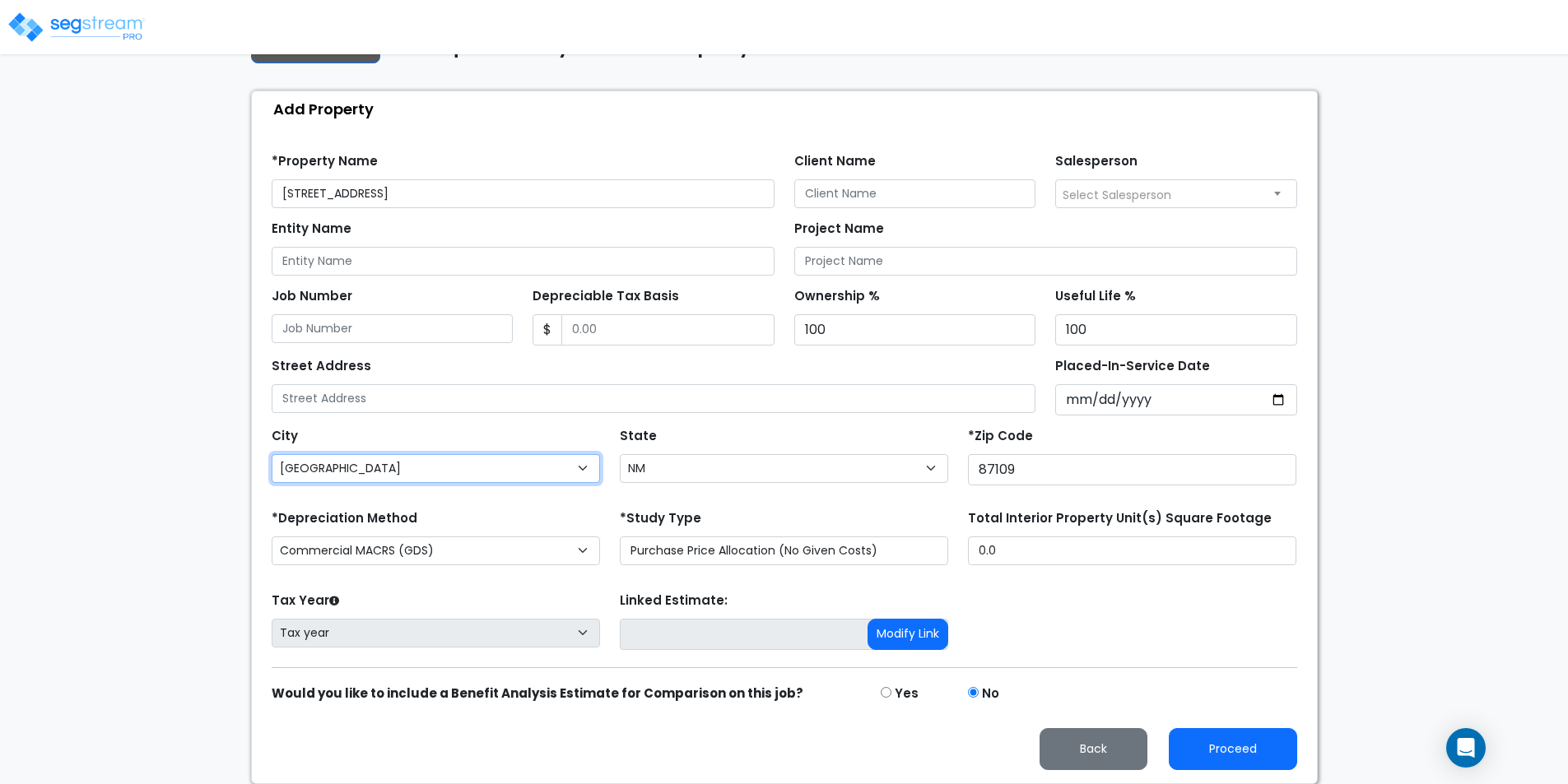
click at [600, 455] on select "City Abiquiu Alamogordo Albuquerque Alcalde Algodones Alto Amalia Amistad Angel…" at bounding box center [436, 469] width 328 height 29
click at [766, 424] on div "State State National Average AB AK AL AR AZ BC CA CO CT DC DE FL GA HI" at bounding box center [784, 457] width 348 height 66
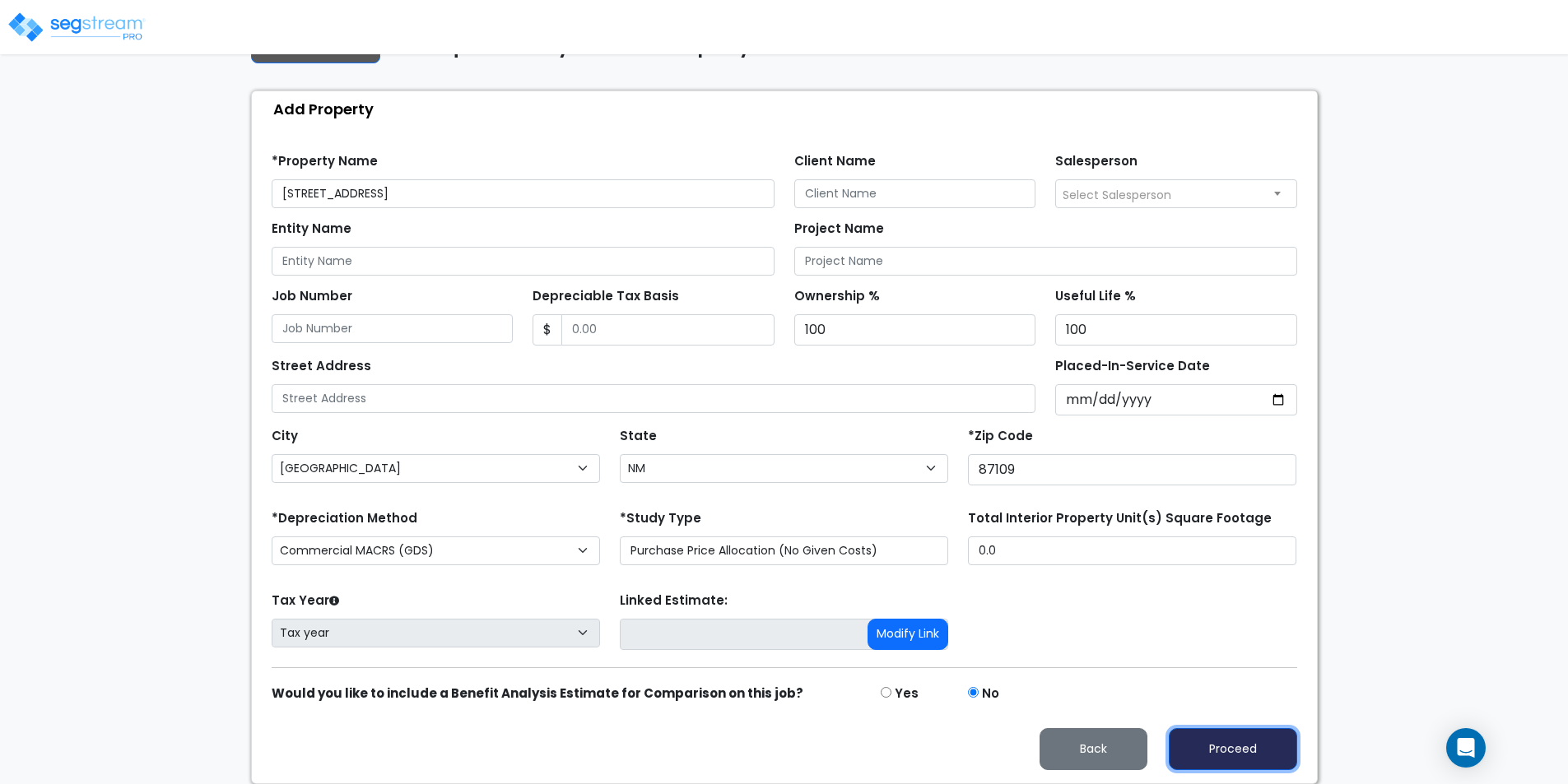
click at [1221, 739] on button "Proceed" at bounding box center [1233, 749] width 129 height 42
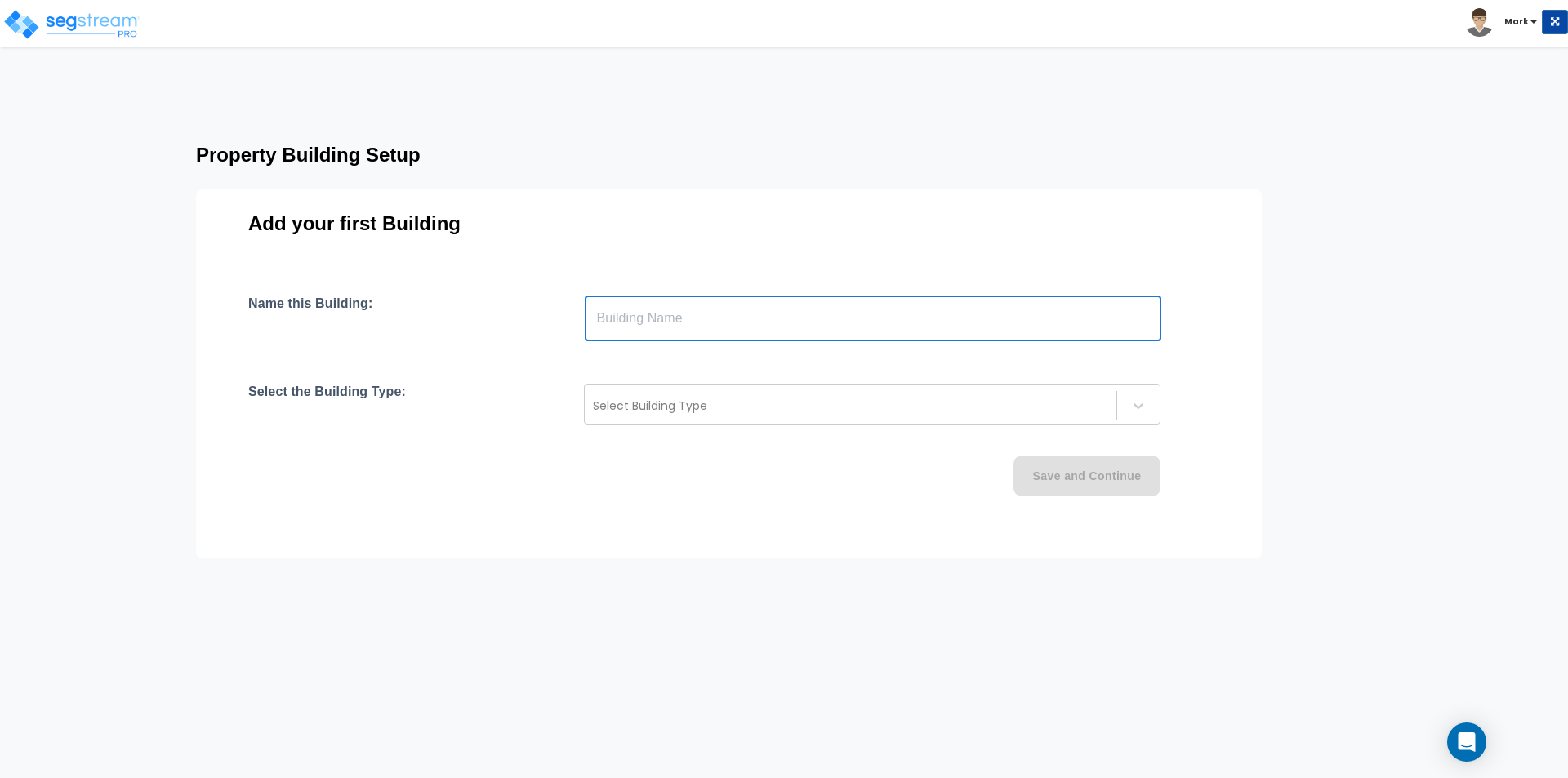
click at [680, 308] on input "text" at bounding box center [873, 318] width 577 height 46
